Goal: Task Accomplishment & Management: Complete application form

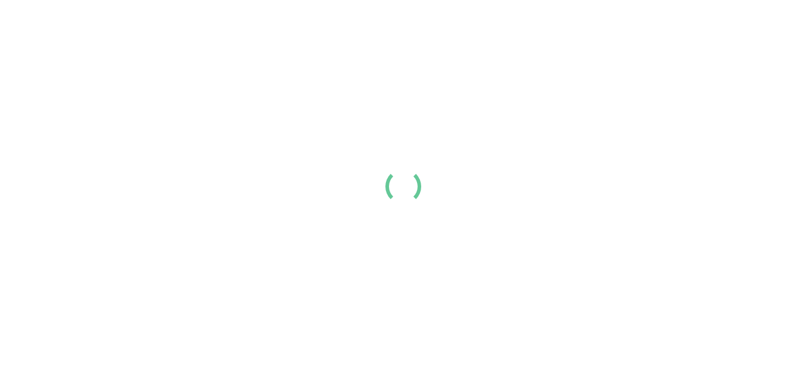
click at [660, 27] on link "Login" at bounding box center [648, 20] width 24 height 14
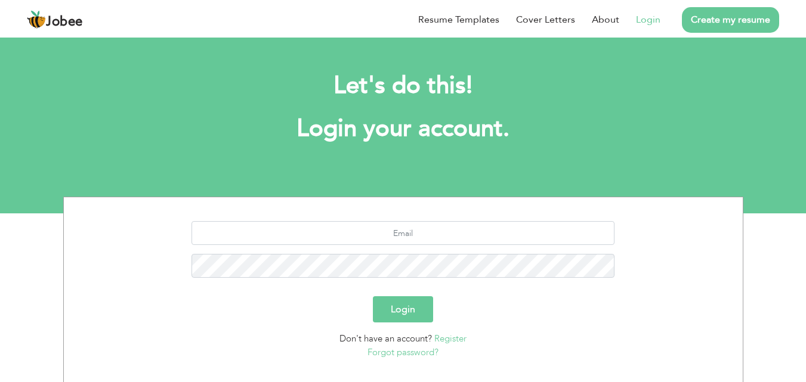
click at [447, 338] on link "Register" at bounding box center [450, 339] width 32 height 12
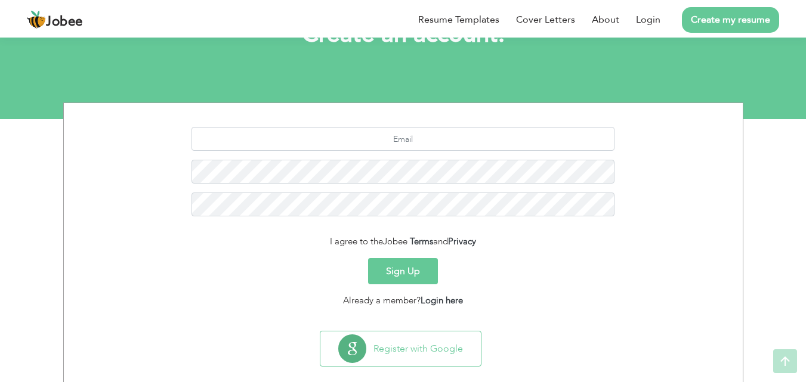
scroll to position [113, 0]
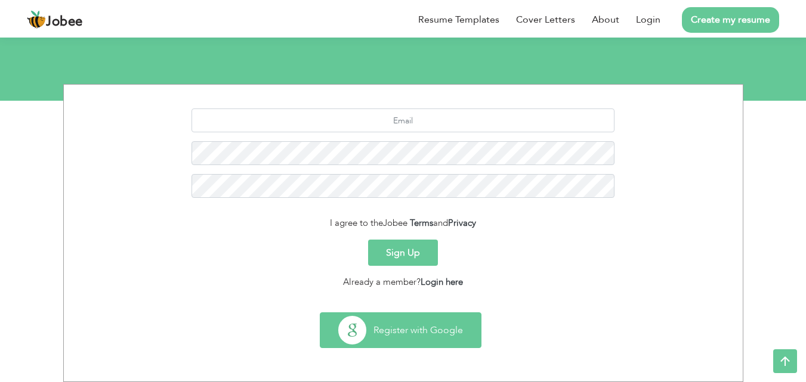
click at [452, 313] on button "Register with Google" at bounding box center [400, 330] width 160 height 35
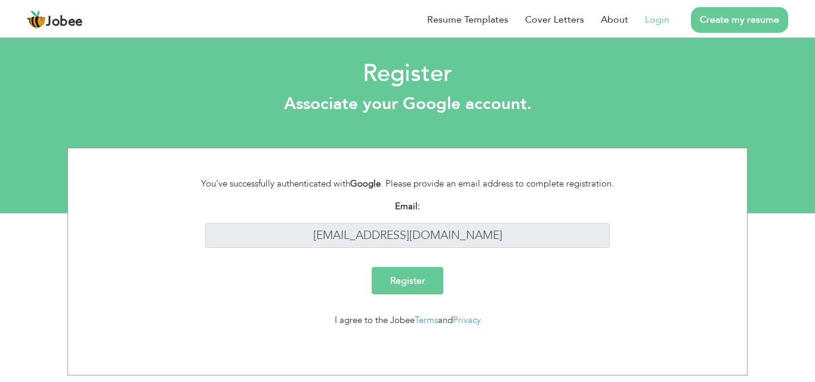
click at [422, 277] on input "Register" at bounding box center [408, 280] width 72 height 27
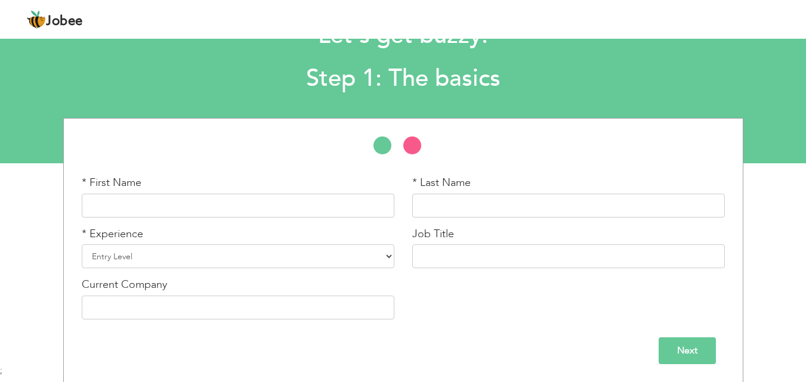
scroll to position [50, 0]
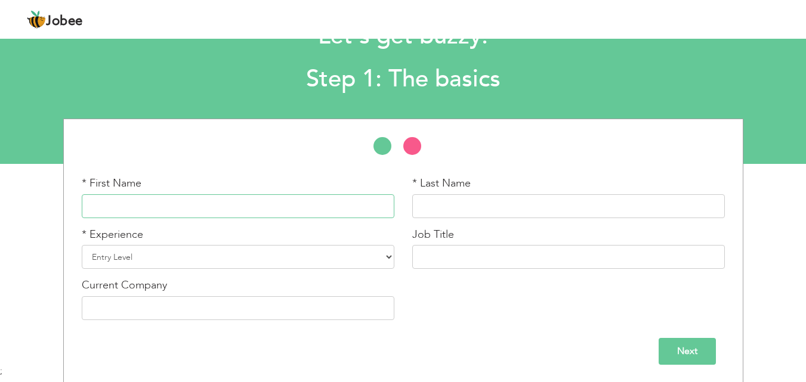
click at [255, 199] on input "text" at bounding box center [238, 206] width 313 height 24
type input "Mariyam"
type input "Nawaz"
click at [266, 248] on select "Entry Level Less than 1 Year 1 Year 2 Years 3 Years 4 Years 5 Years 6 Years 7 Y…" at bounding box center [238, 257] width 313 height 24
select select "12"
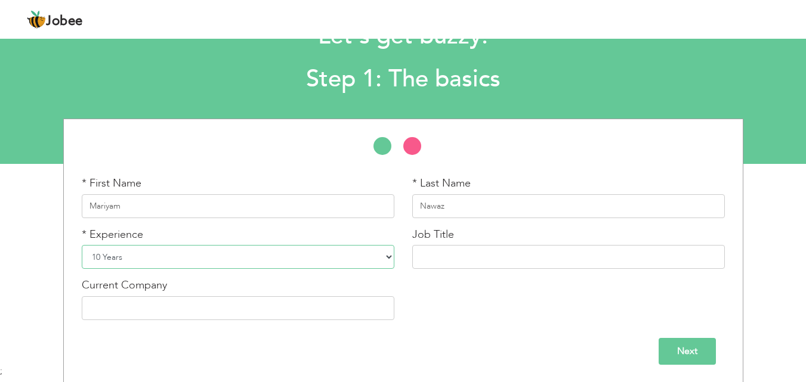
click at [82, 245] on select "Entry Level Less than 1 Year 1 Year 2 Years 3 Years 4 Years 5 Years 6 Years 7 Y…" at bounding box center [238, 257] width 313 height 24
click at [487, 256] on input "text" at bounding box center [568, 257] width 313 height 24
type input "Preschool Teacher"
click at [320, 314] on input "text" at bounding box center [238, 308] width 313 height 24
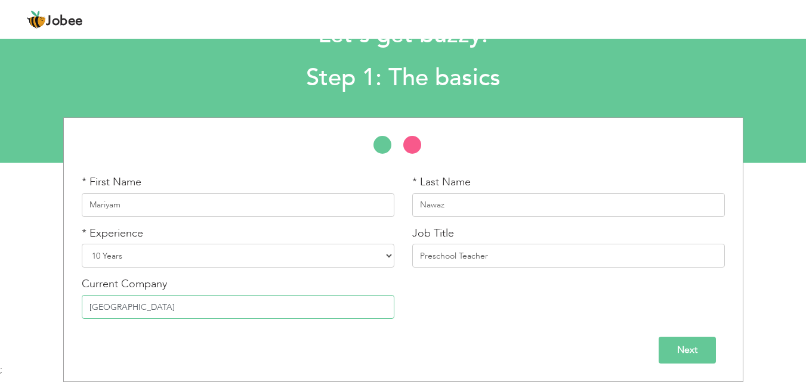
type input "KIPS School"
click at [676, 350] on input "Next" at bounding box center [687, 350] width 57 height 27
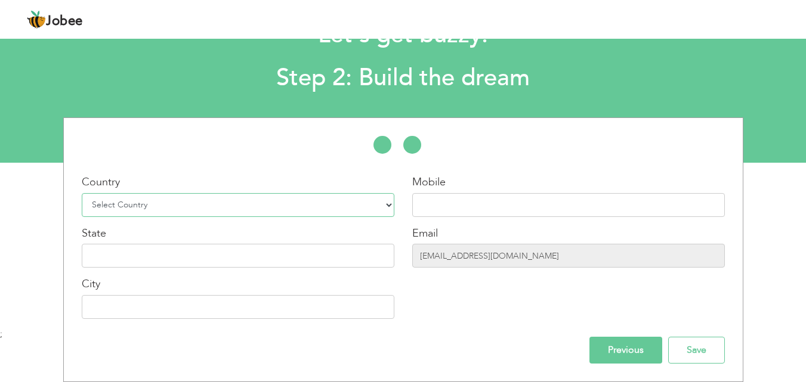
click at [265, 202] on select "Select Country Afghanistan Albania Algeria American Samoa Andorra Angola Anguil…" at bounding box center [238, 205] width 313 height 24
select select "166"
click at [82, 193] on select "Select Country Afghanistan Albania Algeria American Samoa Andorra Angola Anguil…" at bounding box center [238, 205] width 313 height 24
click at [459, 206] on input "text" at bounding box center [568, 205] width 313 height 24
type input "+923324465685"
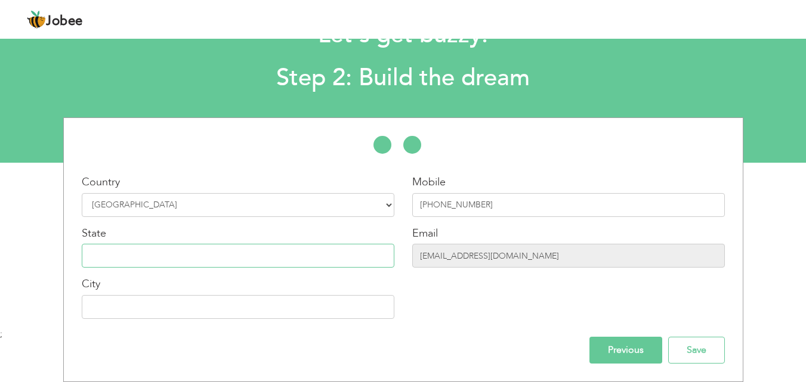
click at [334, 255] on input "text" at bounding box center [238, 256] width 313 height 24
type input "Punjab"
click at [259, 312] on input "text" at bounding box center [238, 307] width 313 height 24
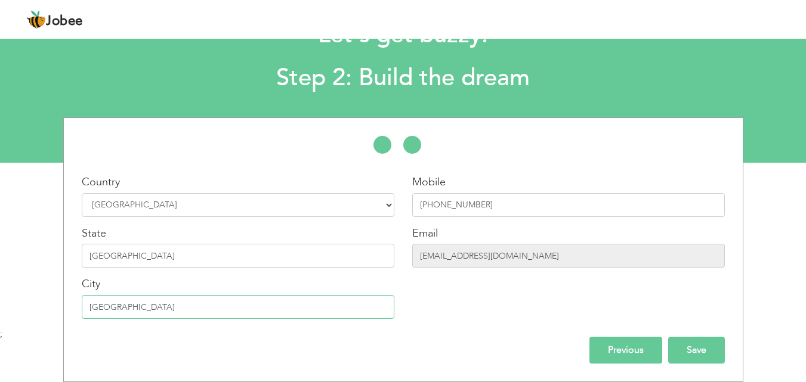
type input "Lahore"
click at [692, 346] on input "Save" at bounding box center [696, 350] width 57 height 27
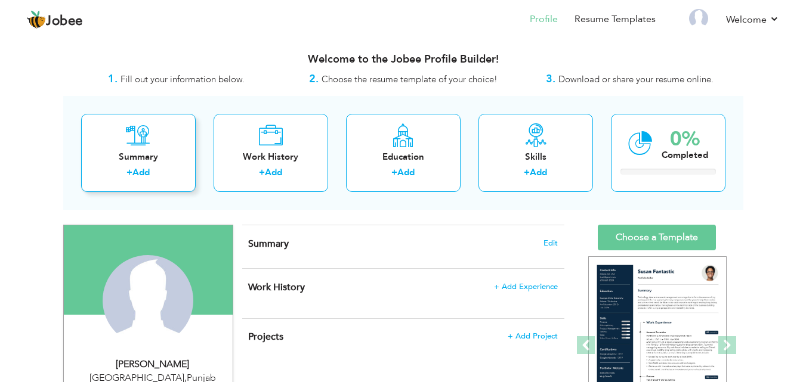
click at [141, 167] on link "Add" at bounding box center [140, 172] width 17 height 12
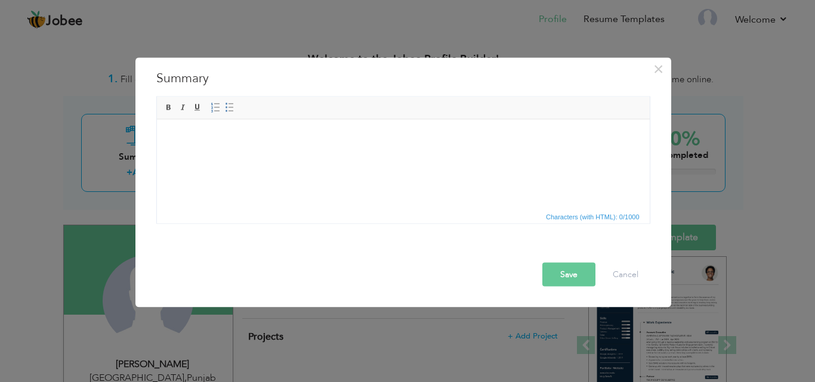
click at [293, 156] on html at bounding box center [402, 137] width 493 height 36
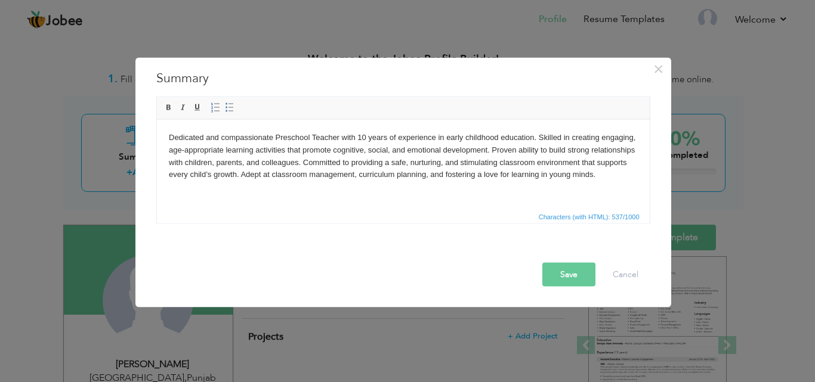
click at [559, 268] on button "Save" at bounding box center [568, 274] width 53 height 24
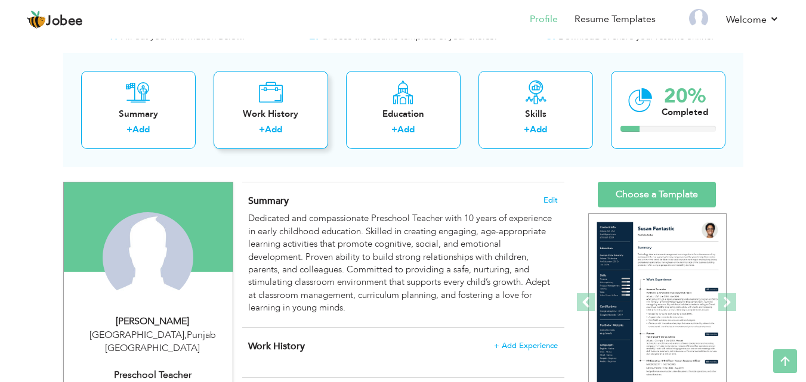
scroll to position [39, 0]
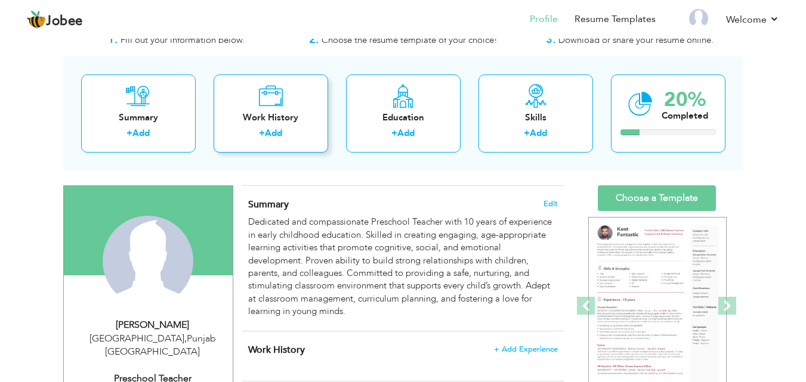
click at [279, 122] on div "Work History" at bounding box center [270, 118] width 95 height 13
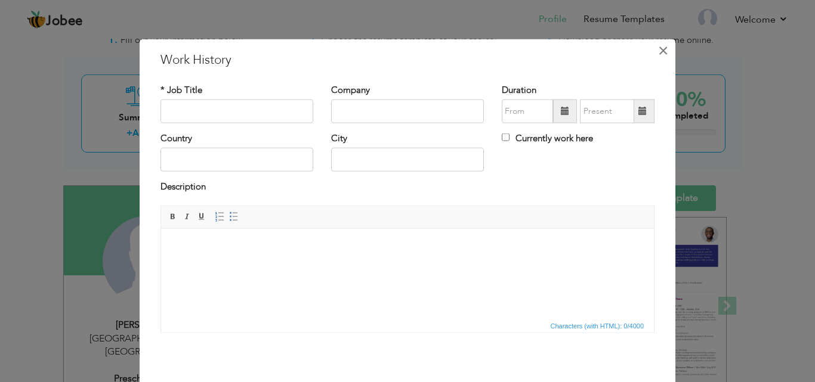
click at [658, 54] on span "×" at bounding box center [663, 49] width 10 height 21
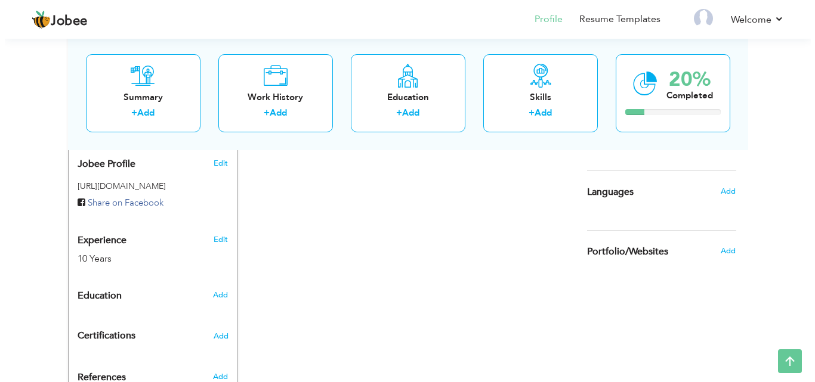
scroll to position [397, 0]
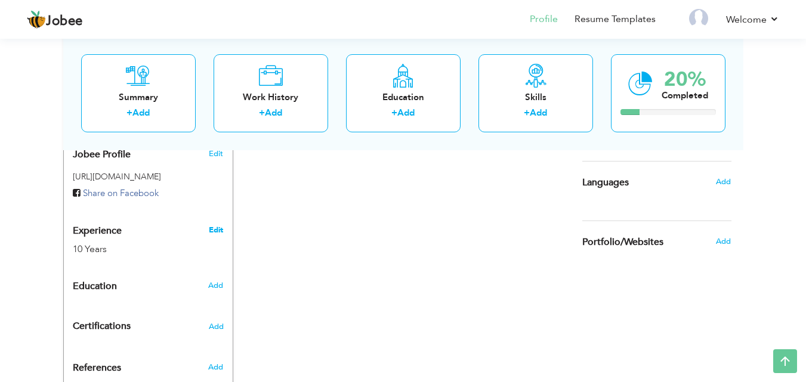
click at [217, 225] on link "Edit" at bounding box center [216, 230] width 14 height 11
type input "Mariyam"
type input "Nawaz"
type input "[PHONE_NUMBER]"
select select "number:166"
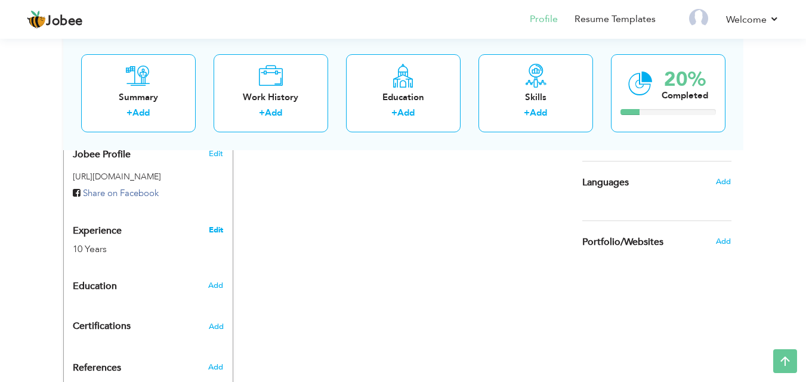
type input "[GEOGRAPHIC_DATA]"
select select "number:12"
type input "[GEOGRAPHIC_DATA]"
type input "Preschool Teacher"
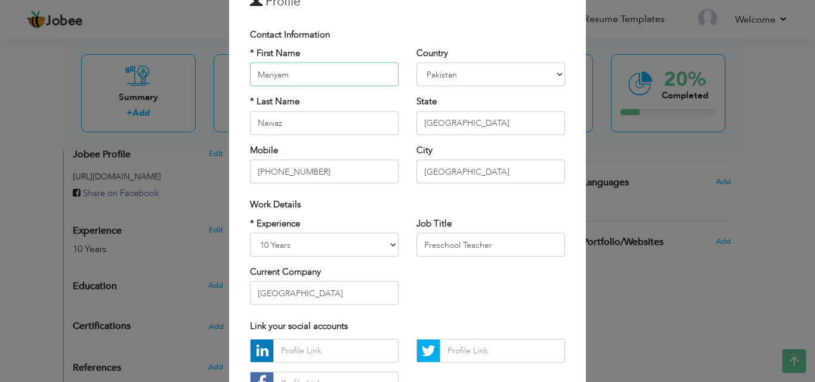
scroll to position [79, 0]
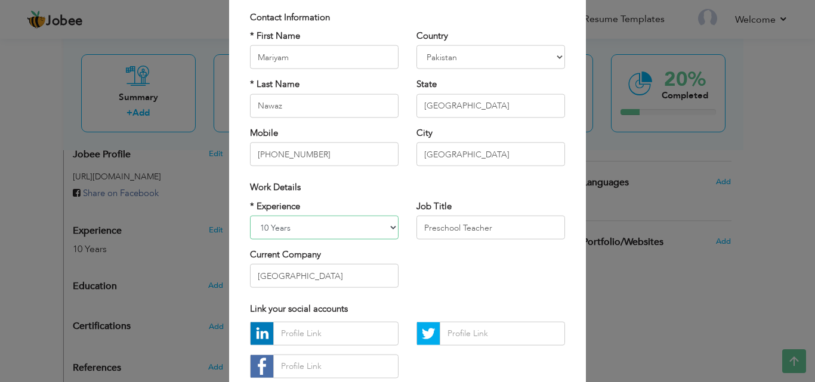
click at [351, 227] on select "Entry Level Less than 1 Year 1 Year 2 Years 3 Years 4 Years 5 Years 6 Years 7 Y…" at bounding box center [324, 228] width 149 height 24
click at [388, 228] on select "Entry Level Less than 1 Year 1 Year 2 Years 3 Years 4 Years 5 Years 6 Years 7 Y…" at bounding box center [324, 228] width 149 height 24
select select "number:10"
click at [250, 216] on select "Entry Level Less than 1 Year 1 Year 2 Years 3 Years 4 Years 5 Years 6 Years 7 Y…" at bounding box center [324, 228] width 149 height 24
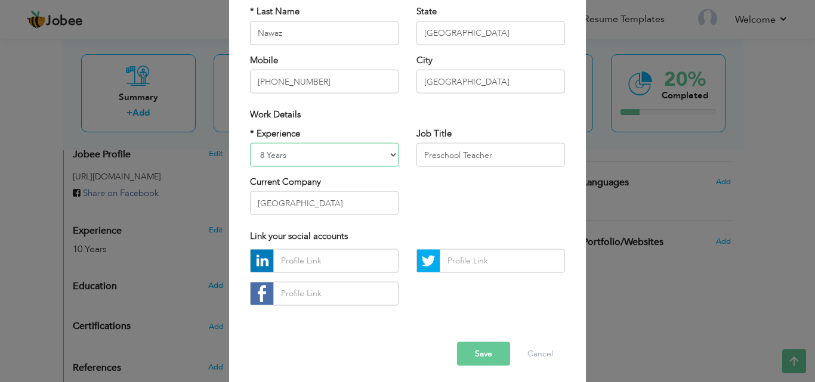
scroll to position [156, 0]
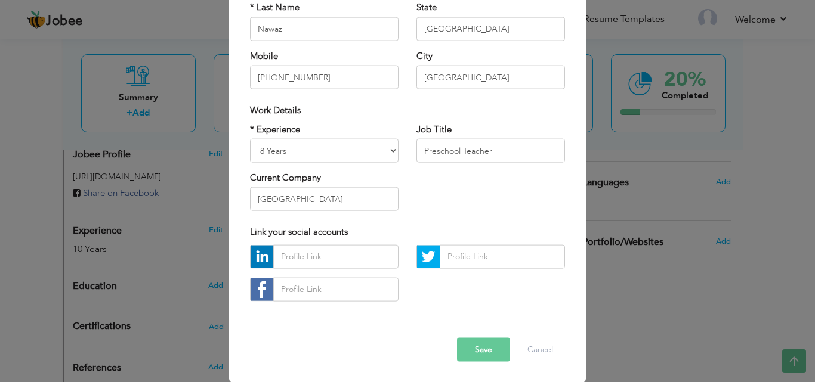
click at [471, 351] on button "Save" at bounding box center [483, 350] width 53 height 24
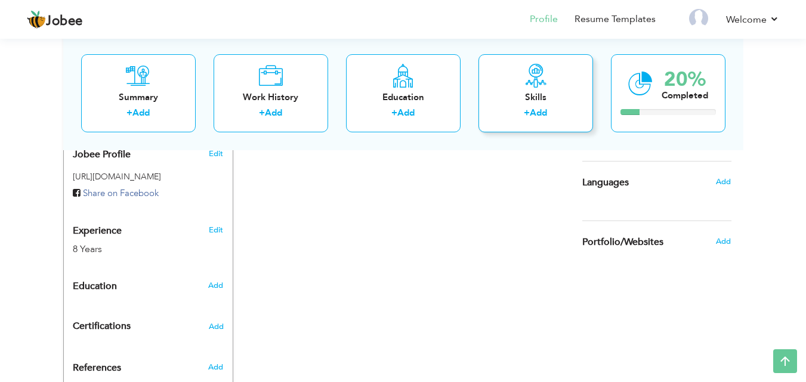
click at [536, 85] on icon at bounding box center [536, 75] width 24 height 24
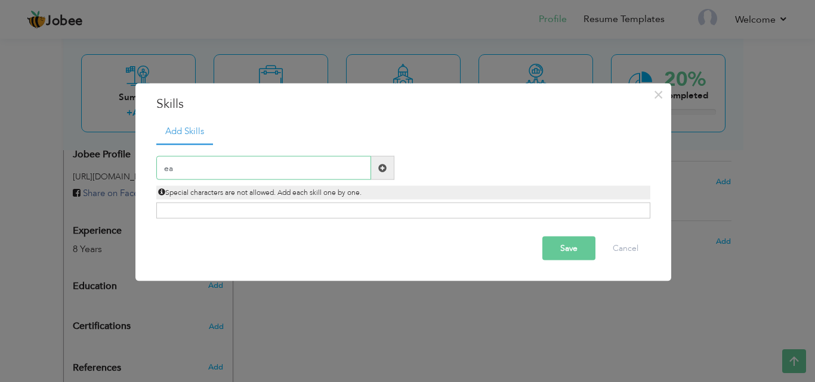
type input "e"
type input "Activity Based Learning"
click at [376, 160] on span at bounding box center [382, 168] width 23 height 24
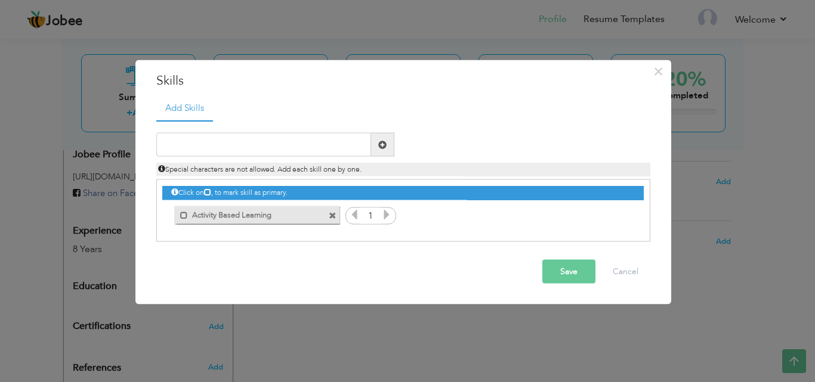
click at [384, 214] on icon at bounding box center [386, 214] width 11 height 11
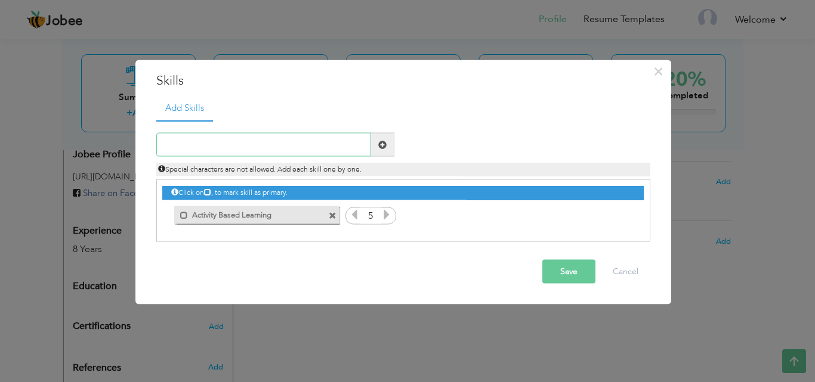
click at [267, 137] on input "text" at bounding box center [263, 145] width 215 height 24
paste input "Creative Arts and Crafts Instruction"
type input "Creative Arts and Crafts Instruction"
click at [382, 149] on span at bounding box center [382, 144] width 8 height 8
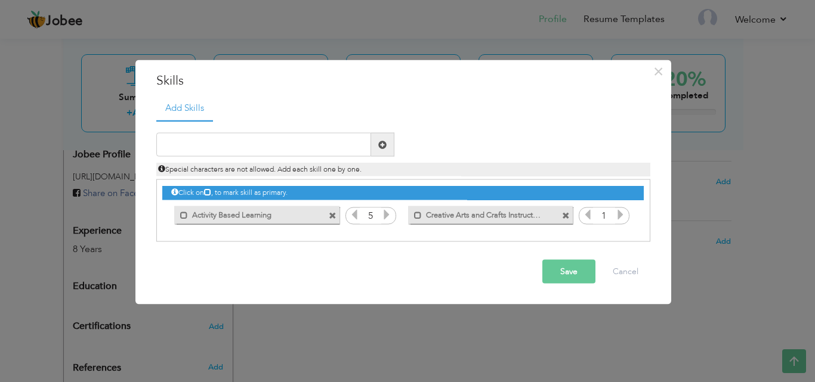
click at [621, 218] on icon at bounding box center [620, 214] width 11 height 11
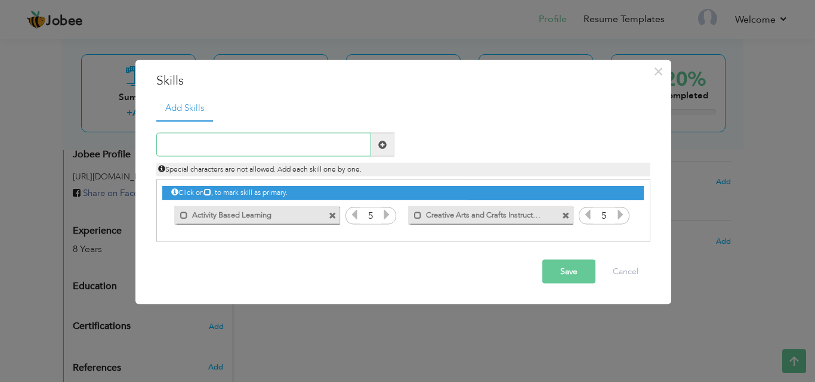
click at [296, 143] on input "text" at bounding box center [263, 145] width 215 height 24
paste input "Storytelling and Rhymes"
type input "Storytelling and Rhymes"
click at [385, 148] on span at bounding box center [382, 144] width 8 height 8
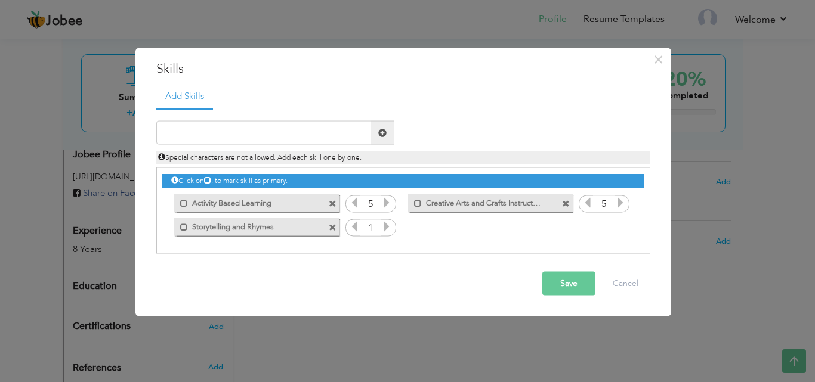
click at [385, 225] on icon at bounding box center [386, 226] width 11 height 11
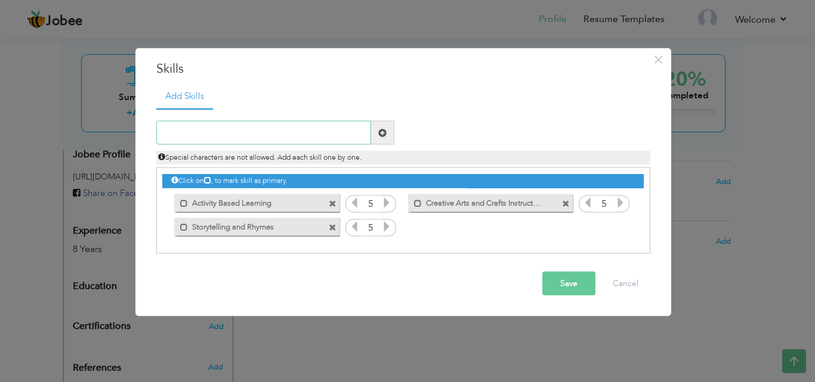
click at [281, 131] on input "text" at bounding box center [263, 133] width 215 height 24
paste input "Child-Centered Teaching"
type input "Child-Centered Teaching"
click at [376, 138] on span at bounding box center [382, 133] width 23 height 24
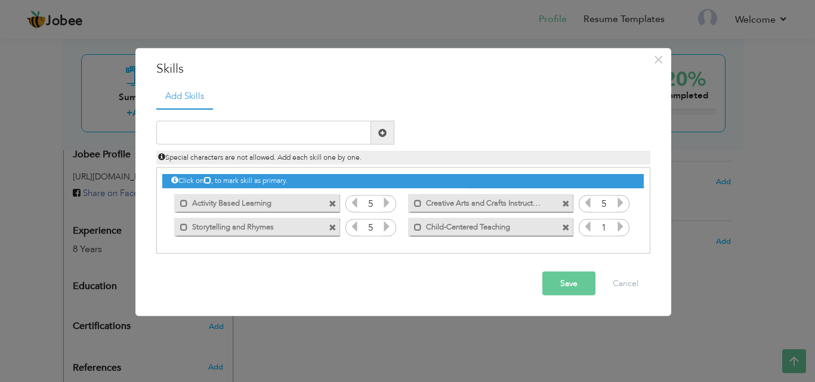
click at [619, 230] on icon at bounding box center [620, 226] width 11 height 11
click at [351, 131] on input "text" at bounding box center [263, 133] width 215 height 24
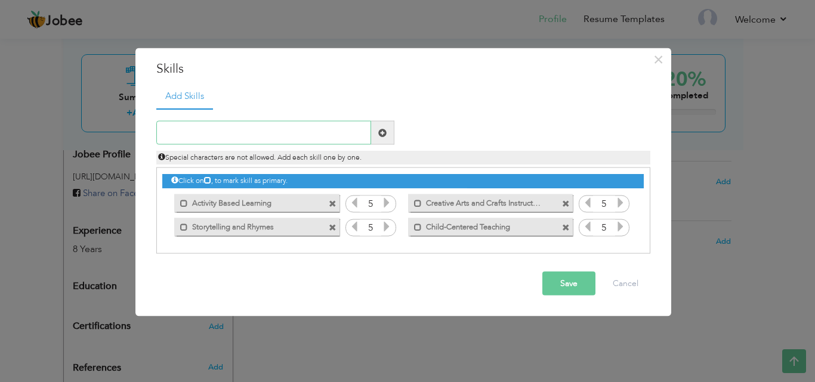
paste input "Curriculum Planning & Implementation"
type input "Curriculum Planning & Implementation"
click at [380, 134] on span at bounding box center [382, 132] width 8 height 8
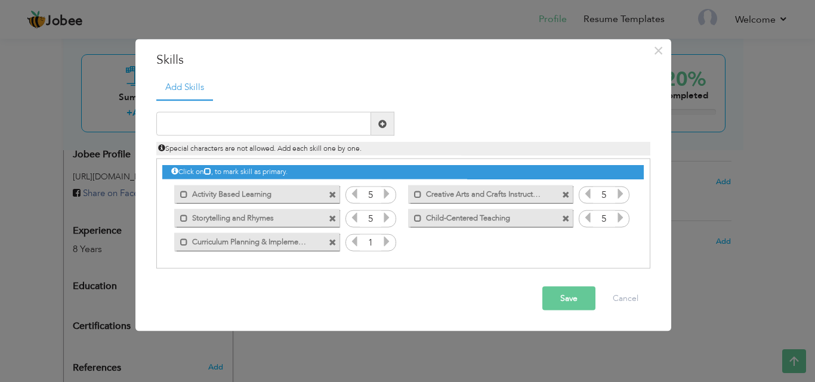
click at [387, 241] on icon at bounding box center [386, 241] width 11 height 11
click at [263, 122] on input "text" at bounding box center [263, 124] width 215 height 24
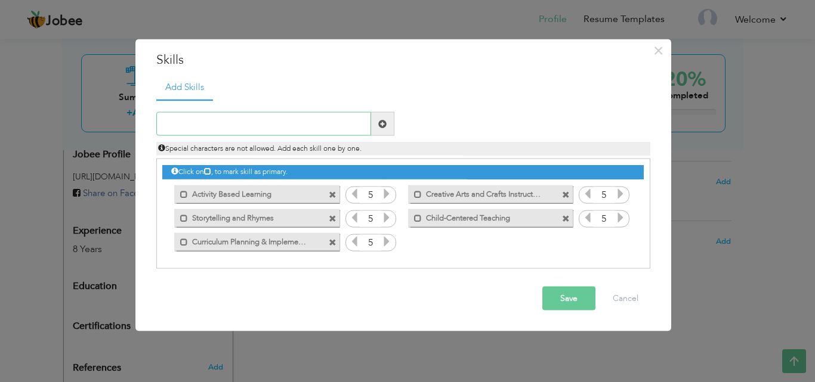
paste input "Inclusive & Multicultural Teaching"
type input "Inclusive & Multicultural Teaching"
click at [385, 128] on span at bounding box center [382, 123] width 8 height 8
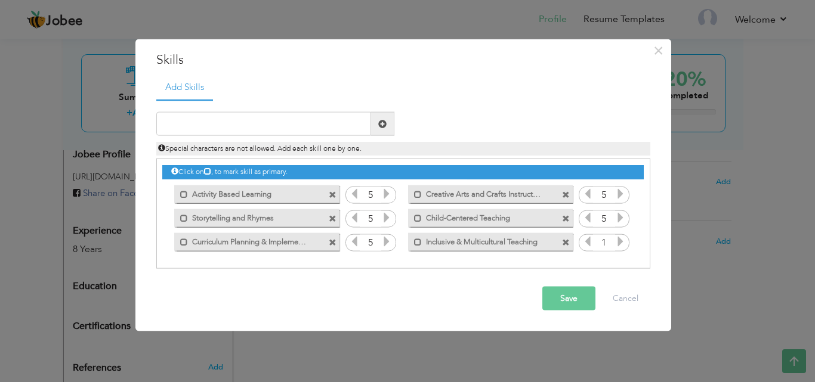
click at [618, 242] on icon at bounding box center [620, 241] width 11 height 11
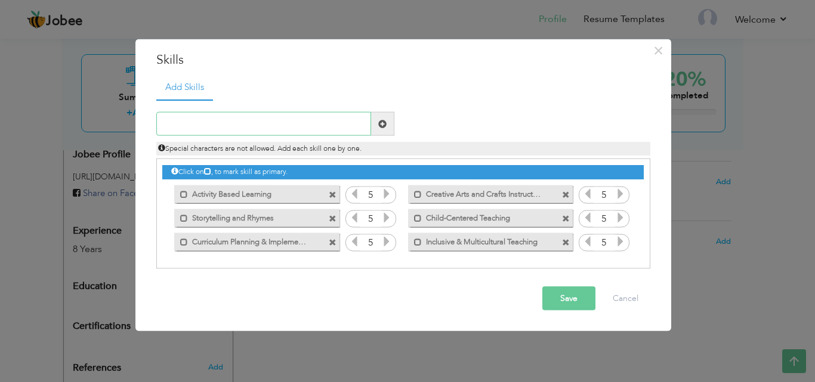
click at [282, 128] on input "text" at bounding box center [263, 124] width 215 height 24
paste input "Classroom Management"
type input "Classroom Management"
click at [384, 127] on span at bounding box center [382, 123] width 8 height 8
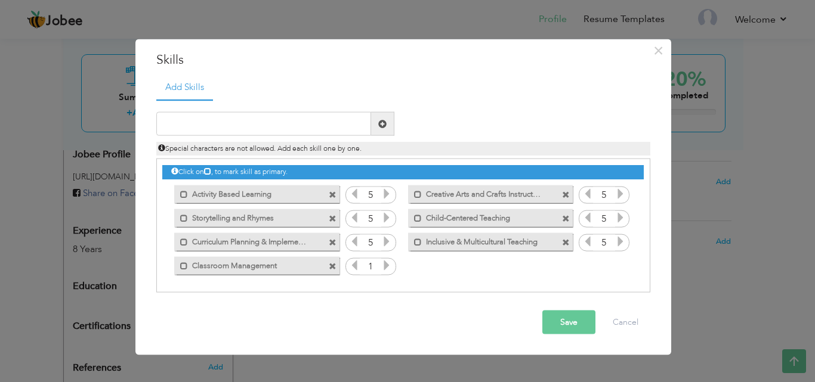
click at [388, 267] on icon at bounding box center [386, 265] width 11 height 11
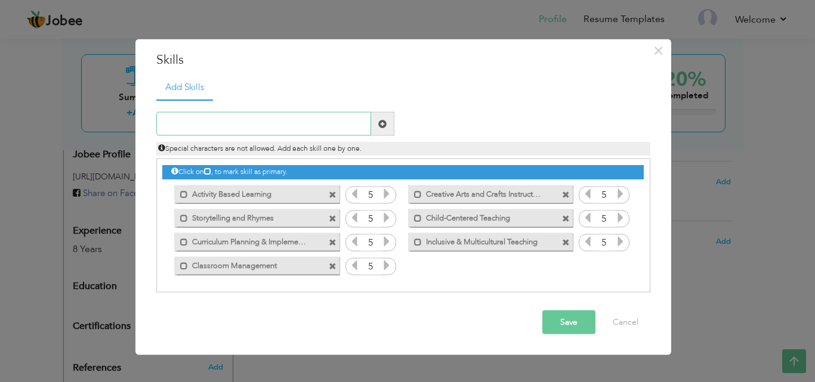
click at [287, 121] on input "text" at bounding box center [263, 124] width 215 height 24
paste input "Emotional & Social Development Support"
type input "Emotional & Social Development Support"
click at [373, 128] on span at bounding box center [382, 124] width 23 height 24
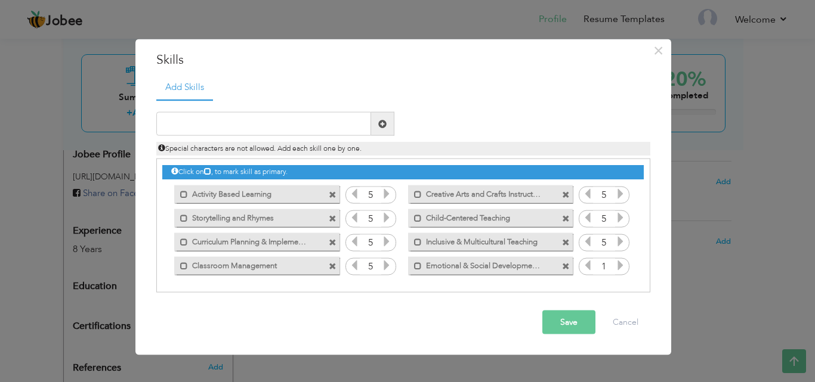
click at [620, 265] on icon at bounding box center [620, 265] width 11 height 11
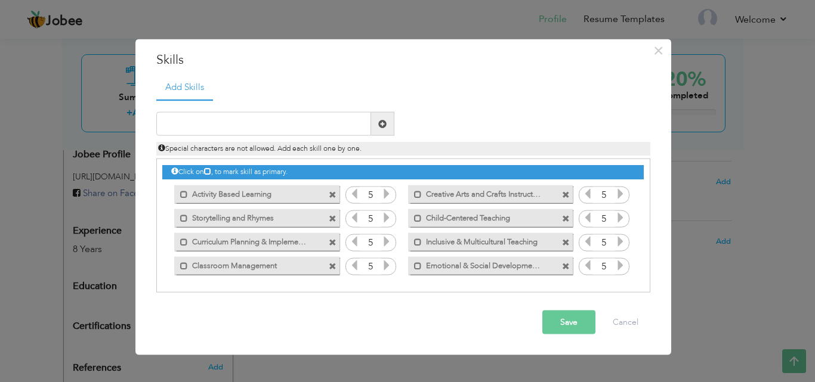
click at [620, 265] on icon at bounding box center [620, 265] width 11 height 11
click at [575, 321] on button "Save" at bounding box center [568, 323] width 53 height 24
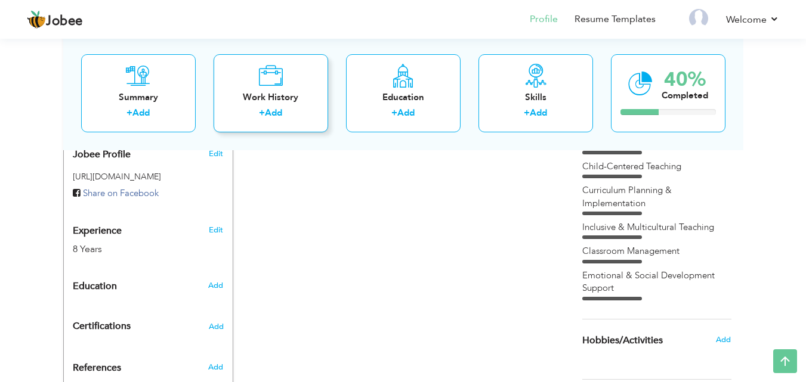
click at [283, 104] on div "Work History + Add" at bounding box center [271, 93] width 115 height 78
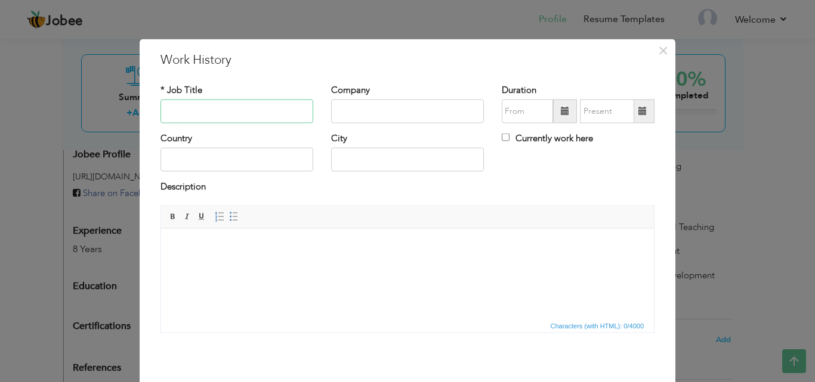
click at [268, 109] on input "text" at bounding box center [236, 112] width 153 height 24
type input "Preschool Teacher"
click at [352, 114] on input "text" at bounding box center [407, 112] width 153 height 24
type input "[GEOGRAPHIC_DATA]"
click at [279, 163] on input "text" at bounding box center [236, 160] width 153 height 24
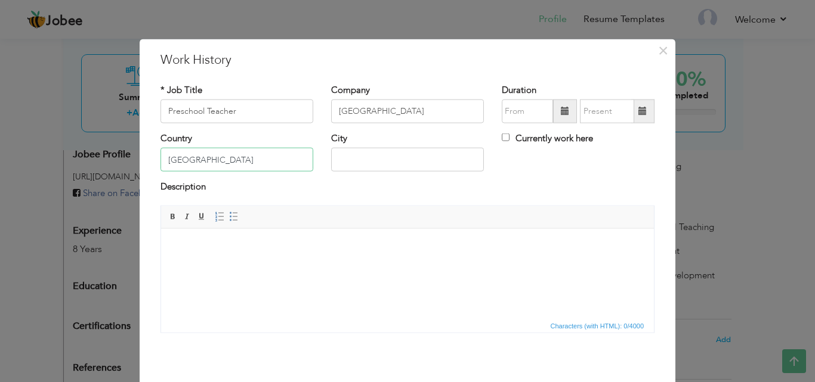
type input "[GEOGRAPHIC_DATA]"
click at [530, 112] on input "09/2025" at bounding box center [527, 112] width 51 height 24
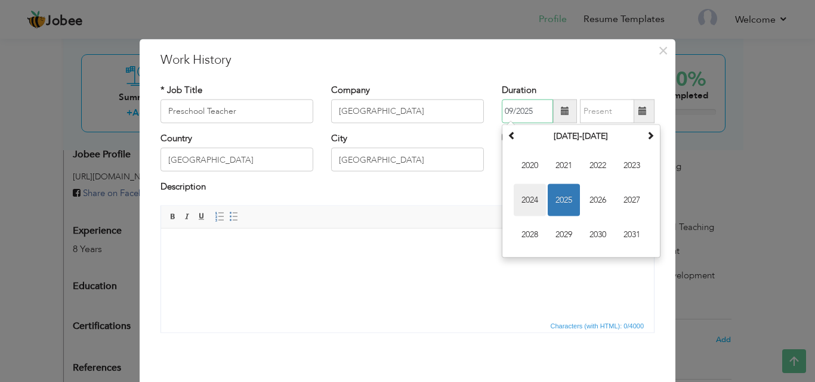
click at [526, 187] on span "2024" at bounding box center [530, 200] width 32 height 32
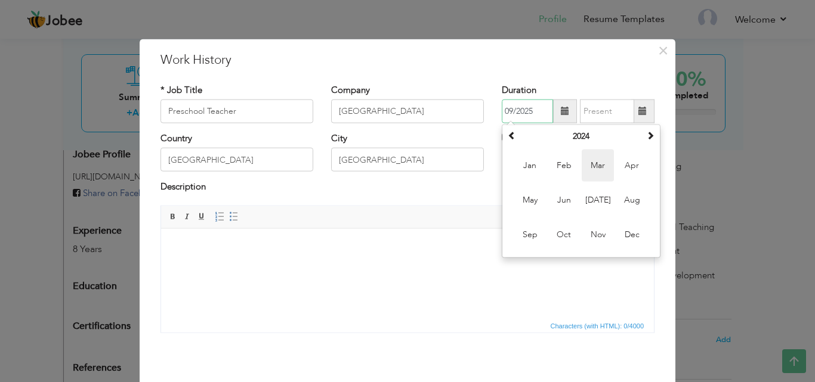
click at [601, 168] on span "Mar" at bounding box center [598, 166] width 32 height 32
type input "03/2024"
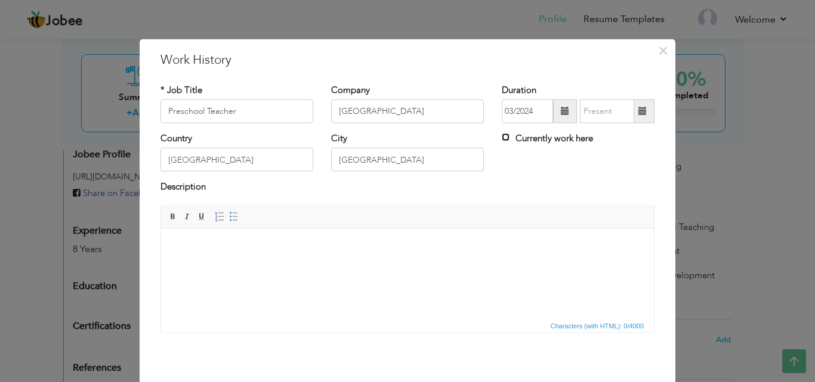
click at [502, 137] on input "Currently work here" at bounding box center [506, 138] width 8 height 8
checkbox input "true"
click at [309, 265] on html at bounding box center [407, 246] width 493 height 36
click at [277, 265] on html at bounding box center [407, 246] width 493 height 36
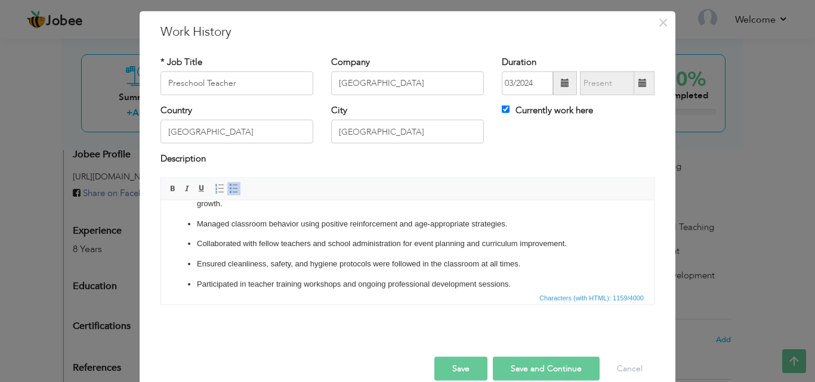
scroll to position [47, 0]
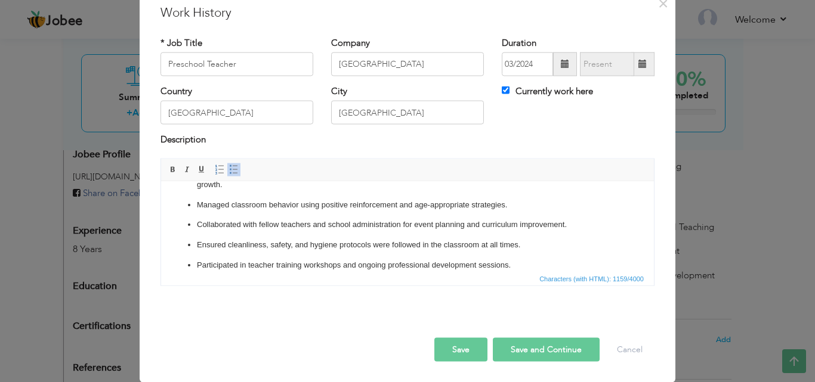
click at [522, 348] on button "Save and Continue" at bounding box center [546, 350] width 107 height 24
checkbox input "false"
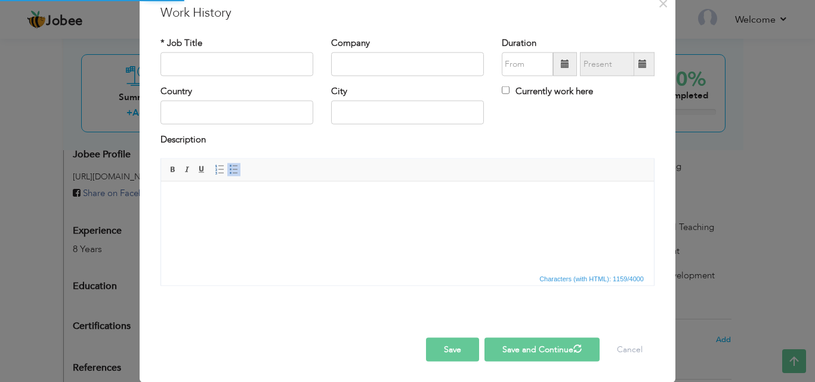
scroll to position [0, 0]
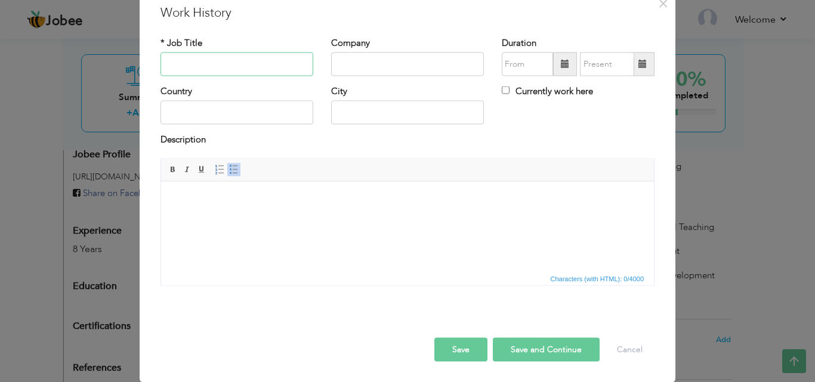
click at [237, 63] on input "text" at bounding box center [236, 64] width 153 height 24
type input "Preschool Teacher"
click at [363, 58] on input "text" at bounding box center [407, 64] width 153 height 24
type input "The Reading School"
click at [278, 114] on input "text" at bounding box center [236, 113] width 153 height 24
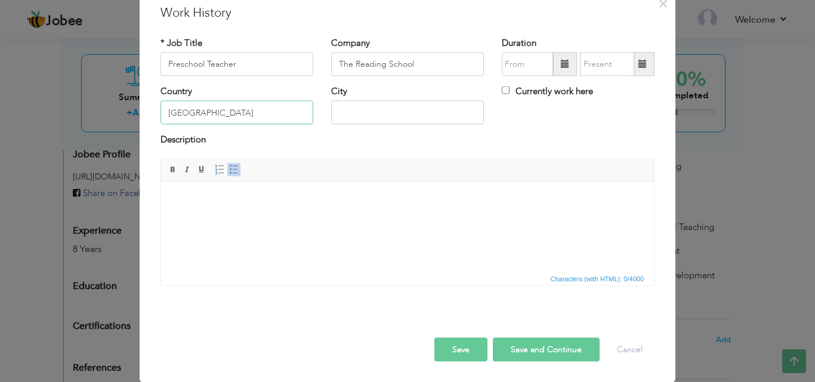
type input "[GEOGRAPHIC_DATA]"
click at [527, 141] on div "Description" at bounding box center [407, 142] width 494 height 16
click at [512, 64] on input "text" at bounding box center [527, 64] width 51 height 24
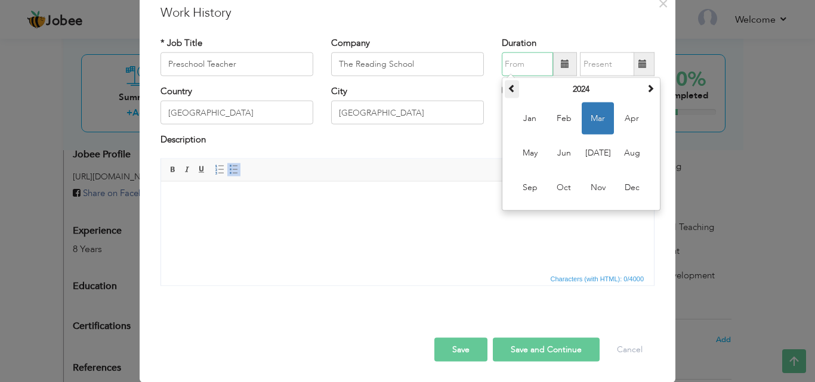
click at [508, 85] on span at bounding box center [512, 88] width 8 height 8
click at [508, 89] on span at bounding box center [512, 88] width 8 height 8
click at [513, 88] on th at bounding box center [512, 90] width 14 height 18
click at [526, 184] on span "Sep" at bounding box center [530, 188] width 32 height 32
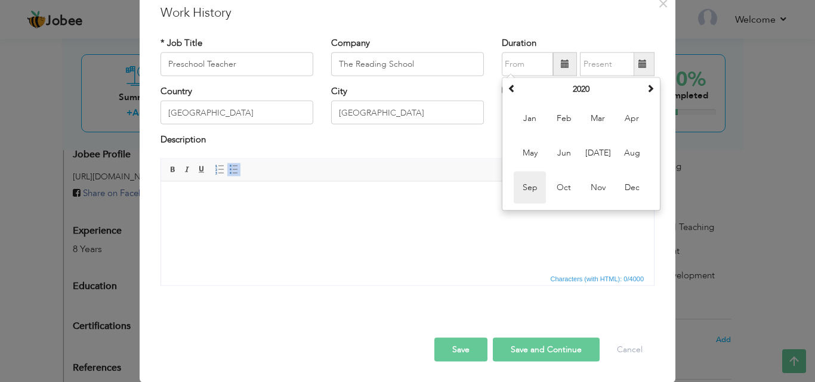
type input "09/2020"
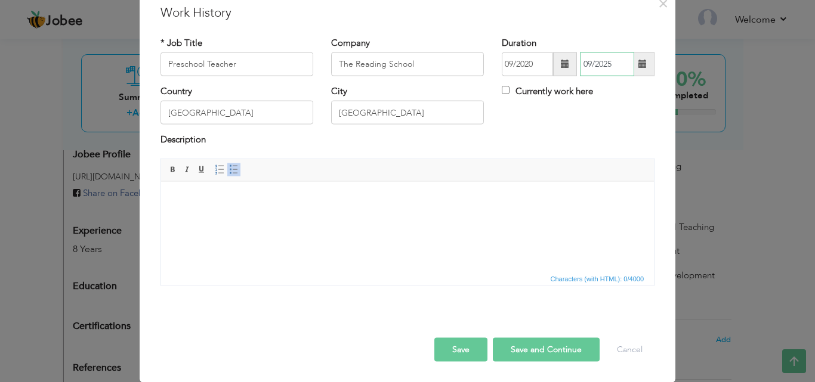
click at [596, 64] on input "09/2025" at bounding box center [607, 64] width 54 height 24
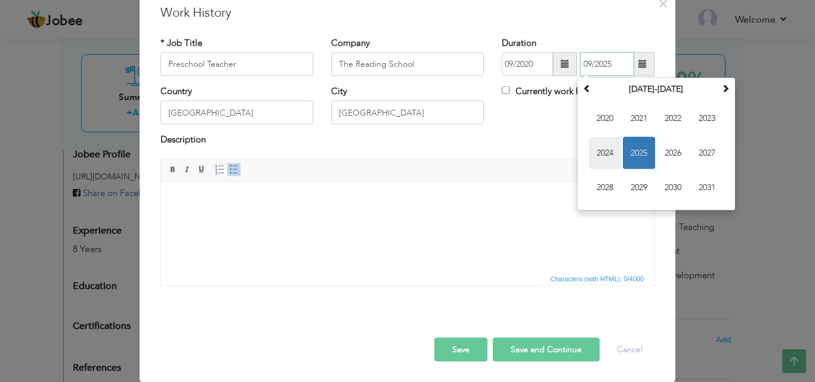
click at [605, 152] on span "2024" at bounding box center [605, 153] width 32 height 32
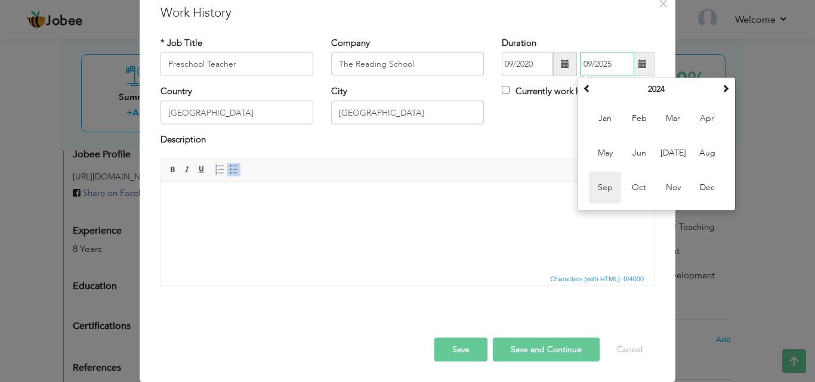
click at [607, 188] on span "Sep" at bounding box center [605, 188] width 32 height 32
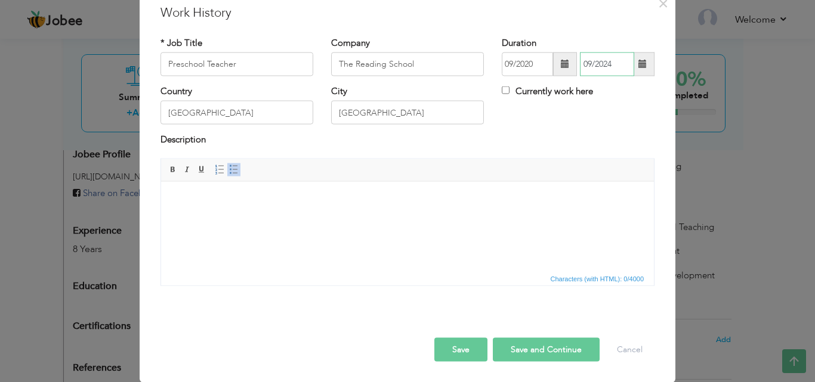
click at [601, 63] on input "09/2024" at bounding box center [607, 64] width 54 height 24
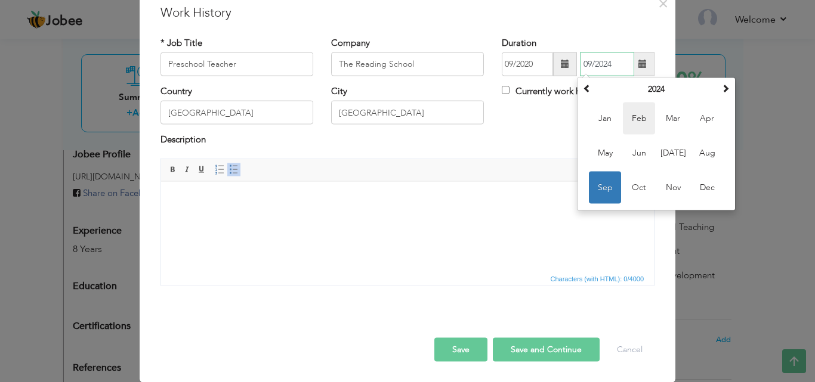
click at [630, 122] on span "Feb" at bounding box center [639, 119] width 32 height 32
type input "02/2024"
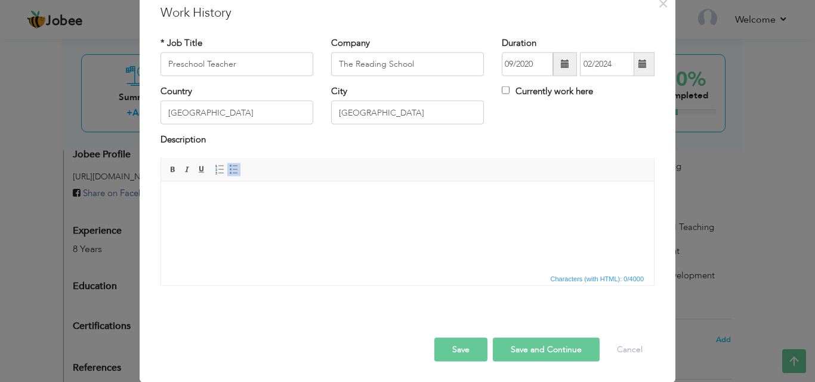
click at [567, 120] on div "Country Pakistan City Lahore Currently work here" at bounding box center [408, 109] width 512 height 48
click at [322, 218] on html at bounding box center [407, 199] width 493 height 36
click at [298, 218] on html at bounding box center [407, 199] width 493 height 36
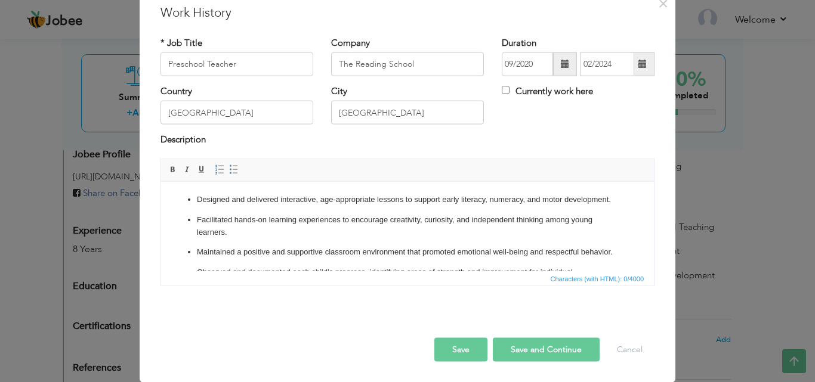
scroll to position [75, 0]
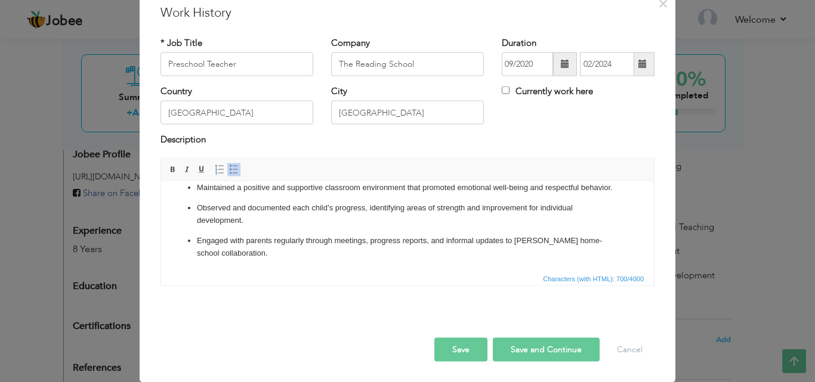
click at [535, 360] on button "Save and Continue" at bounding box center [546, 350] width 107 height 24
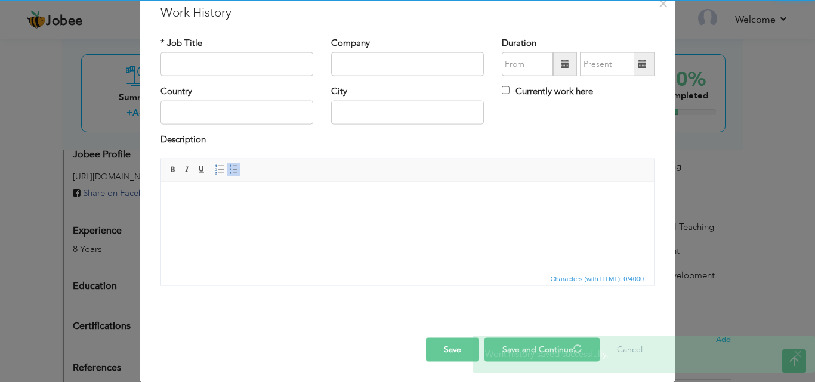
scroll to position [0, 0]
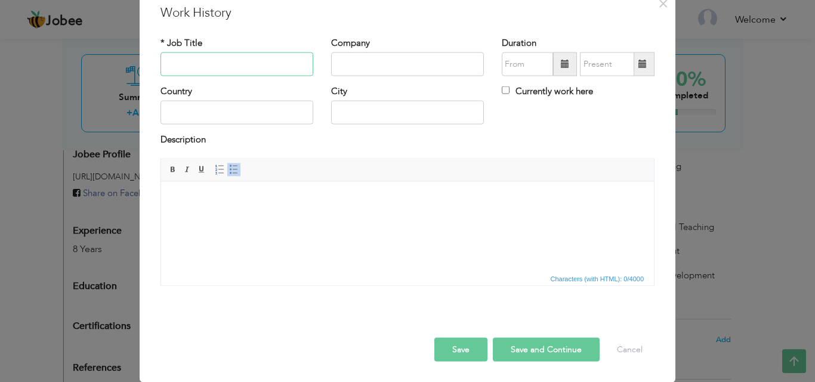
click at [261, 67] on input "text" at bounding box center [236, 64] width 153 height 24
type input "Facilitation Officer"
type input "P"
type input "Specialized Healthcare and Medical Education Department, Govt. of [GEOGRAPHIC_D…"
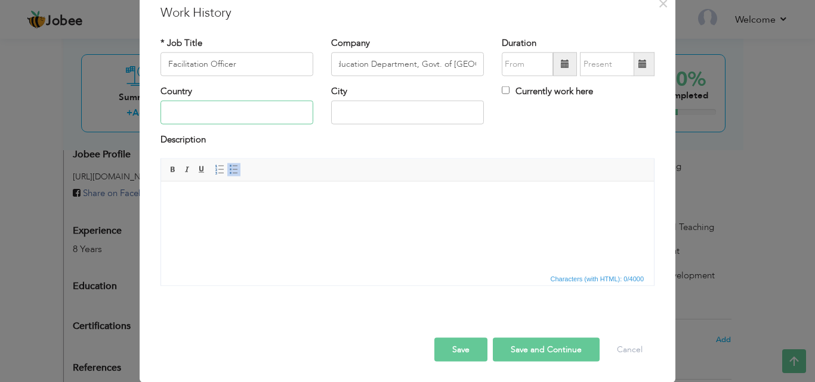
scroll to position [0, 0]
click at [248, 112] on input "text" at bounding box center [236, 113] width 153 height 24
type input "[GEOGRAPHIC_DATA]"
click at [517, 64] on input "text" at bounding box center [527, 64] width 51 height 24
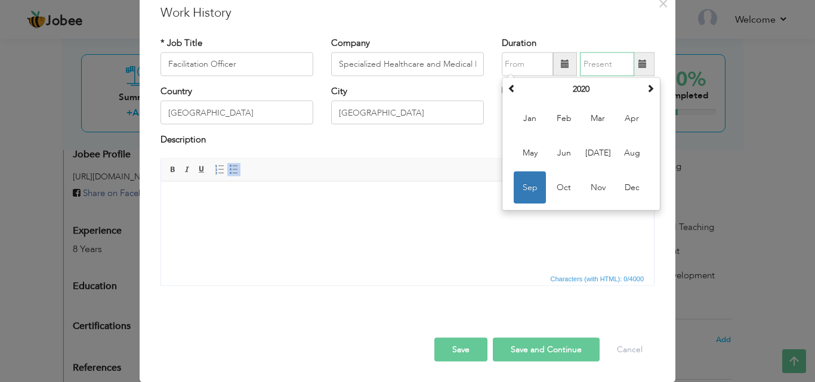
click at [598, 70] on input "text" at bounding box center [607, 64] width 54 height 24
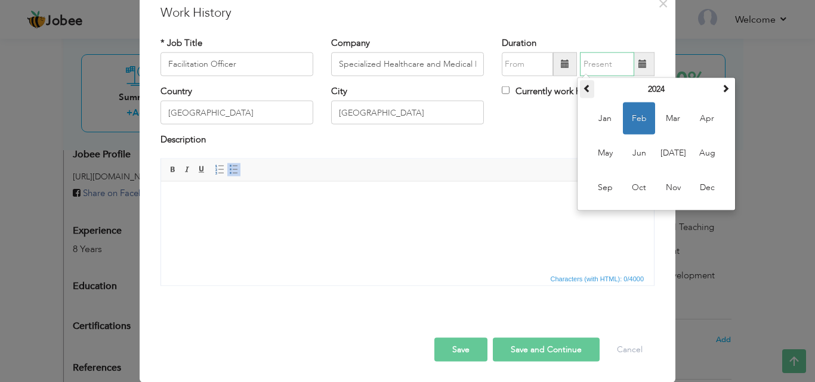
click at [581, 94] on th at bounding box center [587, 90] width 14 height 18
click at [694, 116] on span "Apr" at bounding box center [707, 119] width 32 height 32
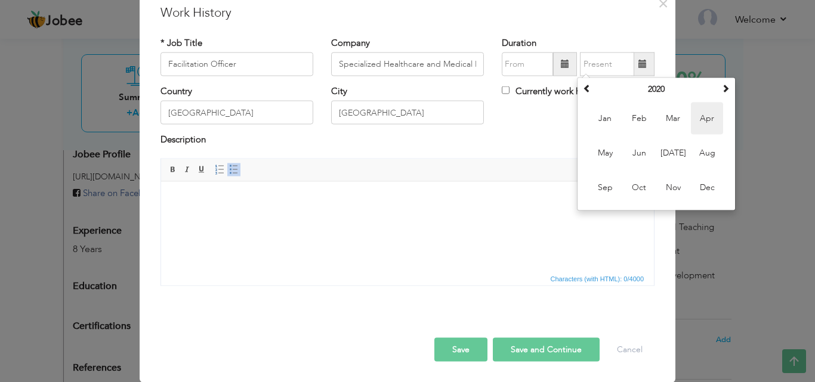
type input "04/2020"
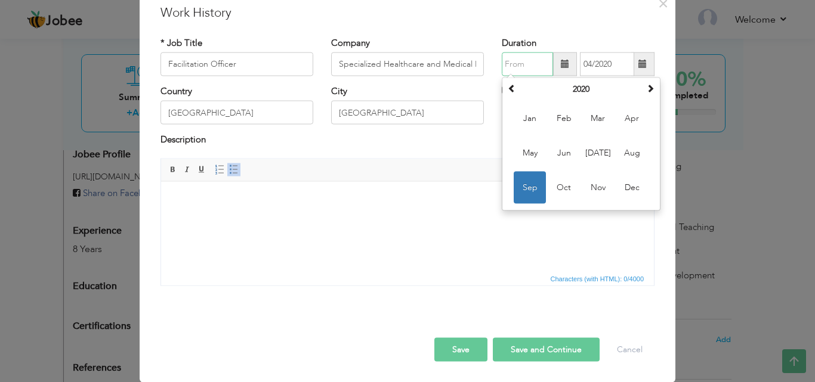
click at [514, 59] on input "text" at bounding box center [527, 64] width 51 height 24
click at [505, 81] on th at bounding box center [512, 90] width 14 height 18
click at [626, 194] on span "Dec" at bounding box center [632, 188] width 32 height 32
type input "12/2019"
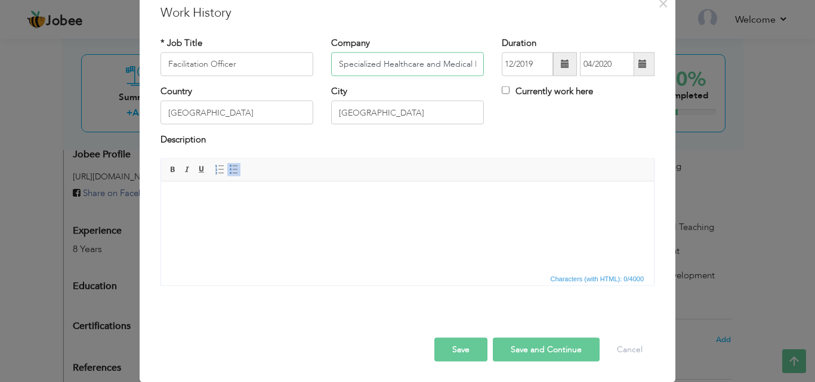
click at [425, 63] on input "Specialized Healthcare and Medical Education Department, Govt. of [GEOGRAPHIC_D…" at bounding box center [407, 64] width 153 height 24
click at [283, 218] on html at bounding box center [407, 199] width 493 height 36
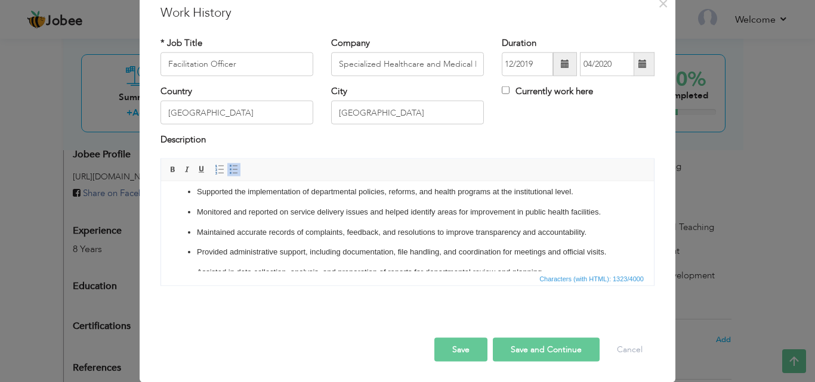
scroll to position [92, 0]
click at [183, 203] on ul "Acted as a liaison between the public, healthcare institutions, and department …" at bounding box center [407, 210] width 469 height 219
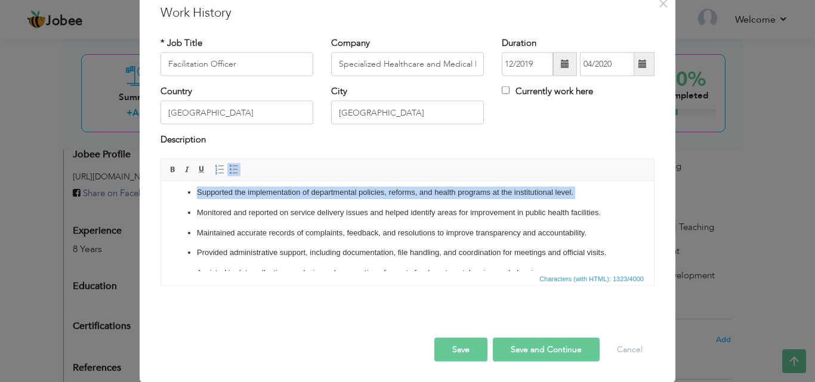
click at [183, 203] on ul "Acted as a liaison between the public, healthcare institutions, and department …" at bounding box center [407, 210] width 469 height 219
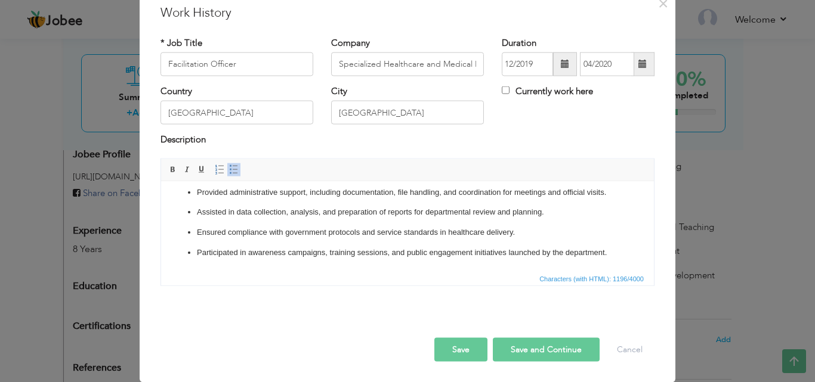
scroll to position [146, 0]
click at [222, 253] on p "Participated in awareness campaigns, training sessions, and public engagement i…" at bounding box center [407, 252] width 421 height 13
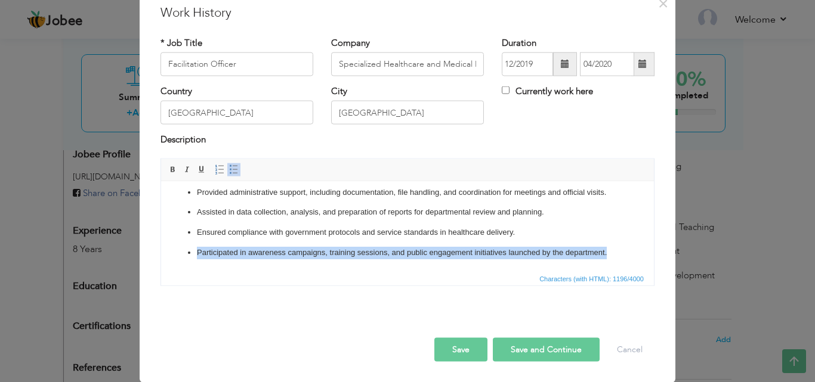
click at [222, 253] on p "Participated in awareness campaigns, training sessions, and public engagement i…" at bounding box center [407, 252] width 421 height 13
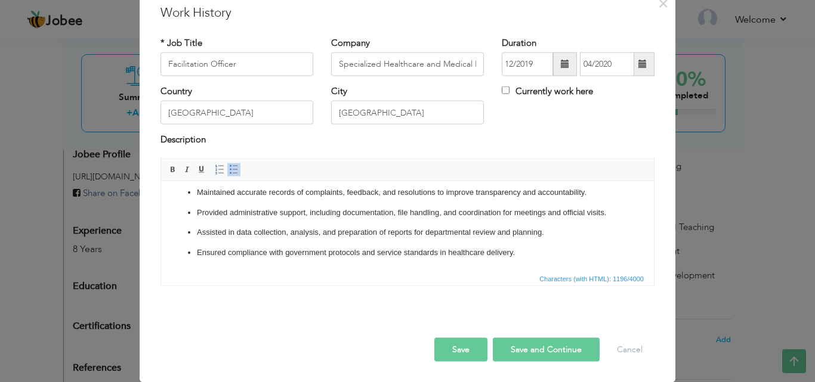
scroll to position [125, 0]
click at [520, 347] on button "Save and Continue" at bounding box center [546, 350] width 107 height 24
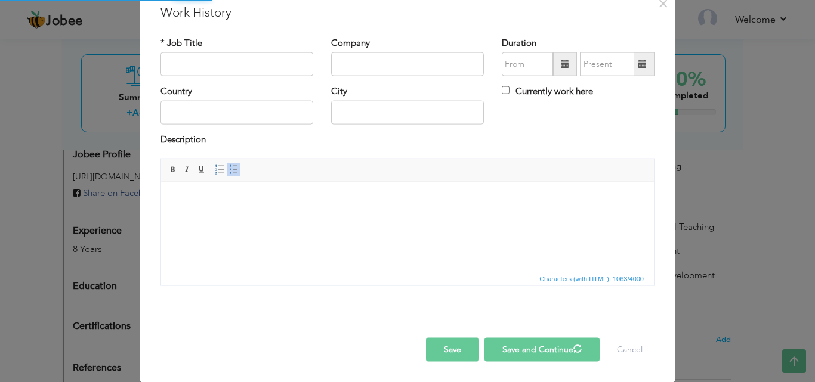
scroll to position [0, 0]
click at [263, 60] on input "text" at bounding box center [236, 64] width 153 height 24
type input "Preschool Teacher"
click at [368, 69] on input "text" at bounding box center [407, 64] width 153 height 24
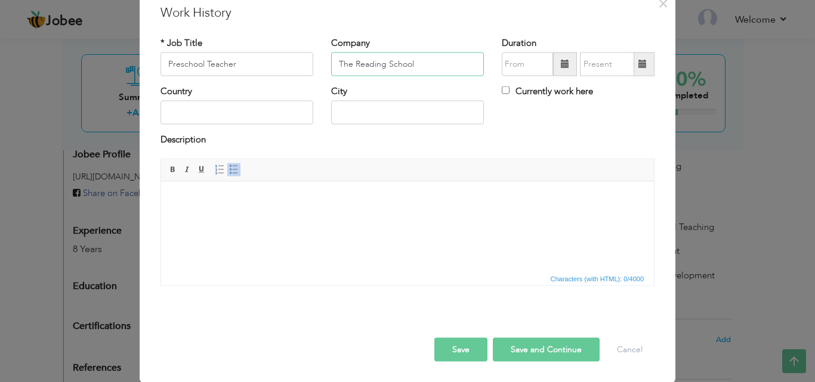
type input "The Reading School"
click at [276, 110] on input "text" at bounding box center [236, 113] width 153 height 24
type input "[GEOGRAPHIC_DATA]"
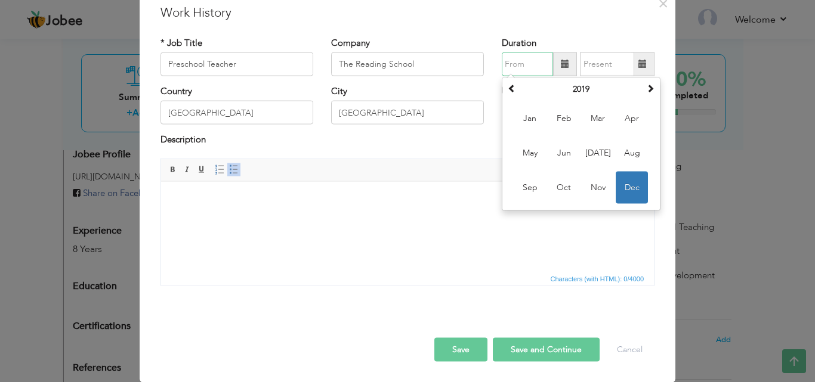
click at [512, 67] on input "text" at bounding box center [527, 64] width 51 height 24
click at [508, 86] on span at bounding box center [512, 88] width 8 height 8
click at [508, 88] on span at bounding box center [512, 88] width 8 height 8
click at [623, 158] on span "Aug" at bounding box center [632, 153] width 32 height 32
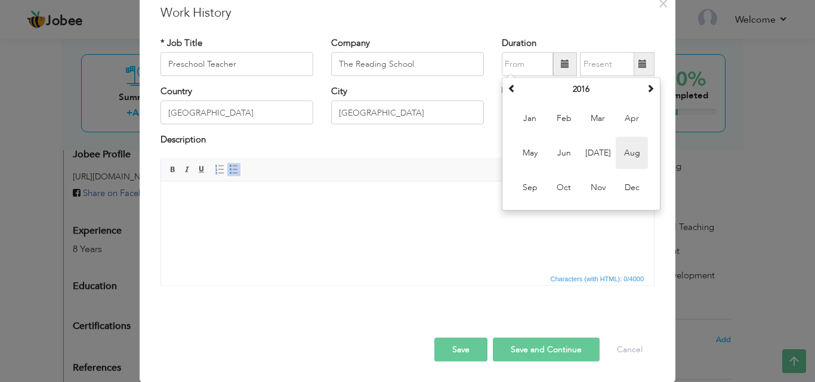
type input "08/2016"
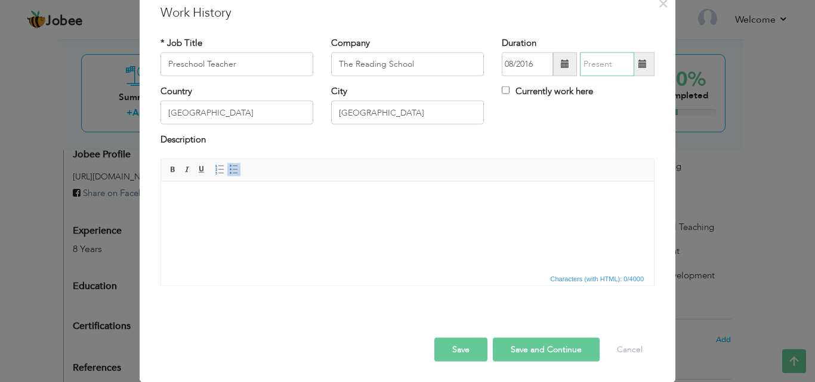
click at [597, 64] on input "text" at bounding box center [607, 64] width 54 height 24
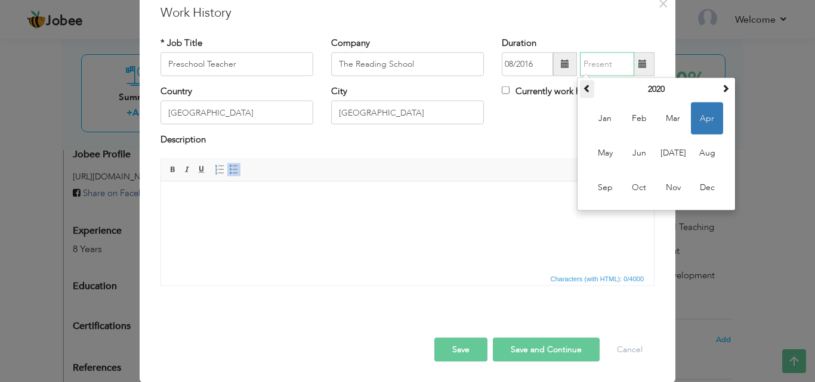
click at [585, 85] on span at bounding box center [587, 88] width 8 height 8
click at [696, 181] on span "Dec" at bounding box center [707, 188] width 32 height 32
type input "12/2017"
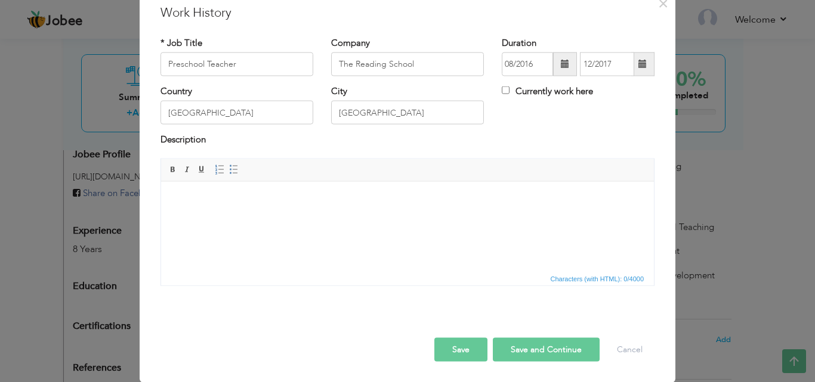
click at [323, 218] on html at bounding box center [407, 199] width 493 height 36
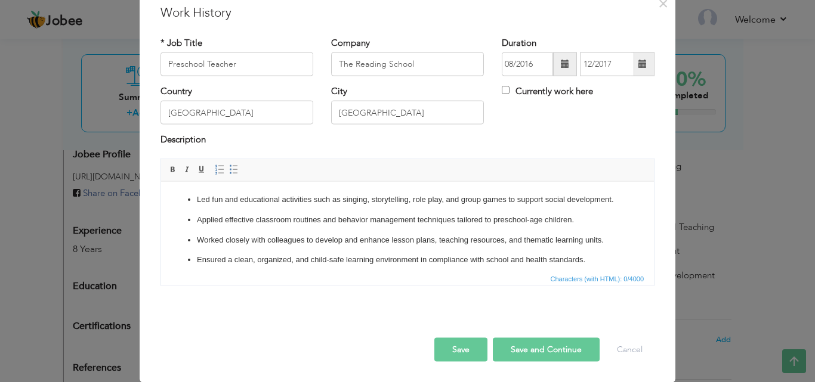
scroll to position [26, 0]
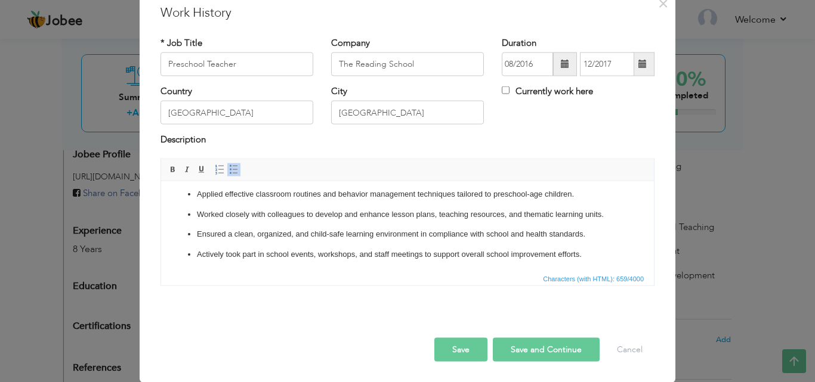
click at [528, 351] on button "Save and Continue" at bounding box center [546, 350] width 107 height 24
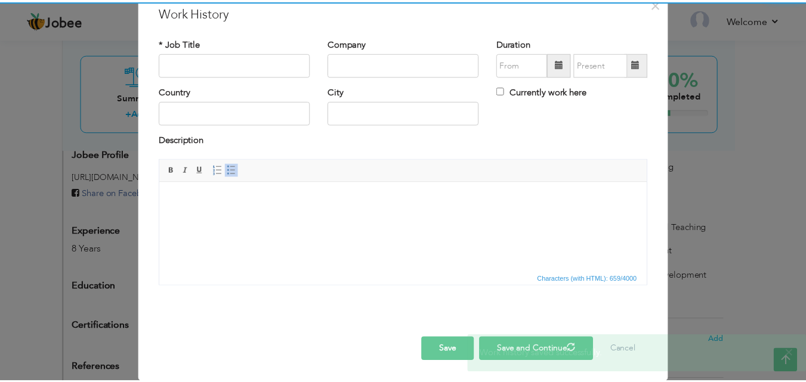
scroll to position [0, 0]
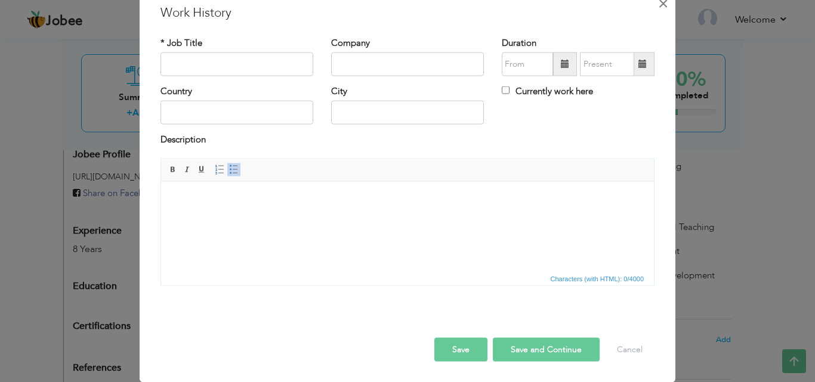
click at [658, 8] on span "×" at bounding box center [663, 2] width 10 height 21
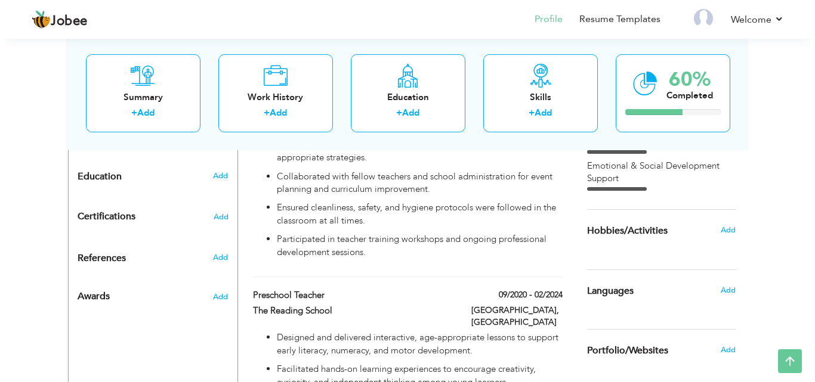
scroll to position [517, 0]
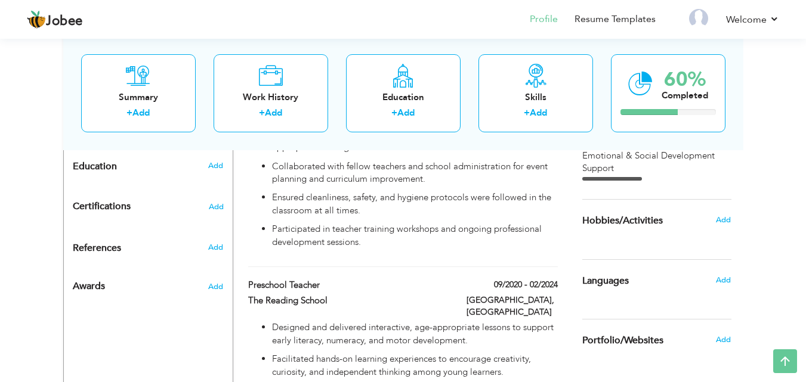
click at [466, 279] on div "09/2020 - 02/2024" at bounding box center [512, 286] width 109 height 15
type input "Preschool Teacher"
type input "The Reading School"
type input "09/2020"
type input "02/2024"
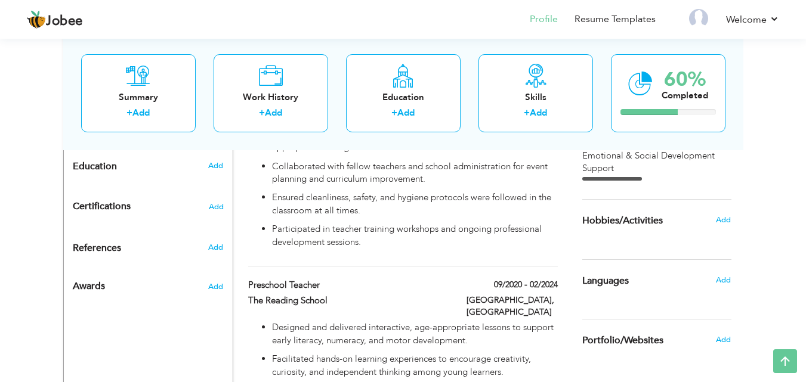
type input "[GEOGRAPHIC_DATA]"
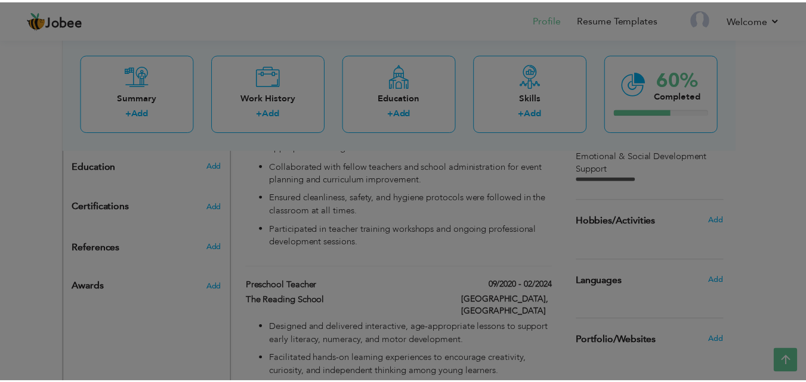
scroll to position [0, 0]
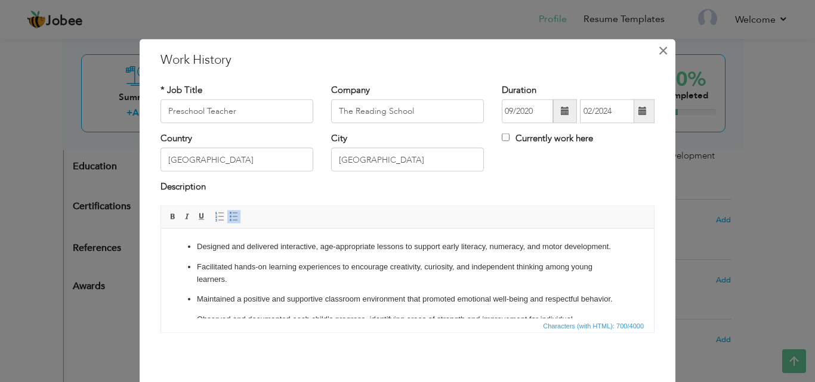
click at [658, 53] on span "×" at bounding box center [663, 49] width 10 height 21
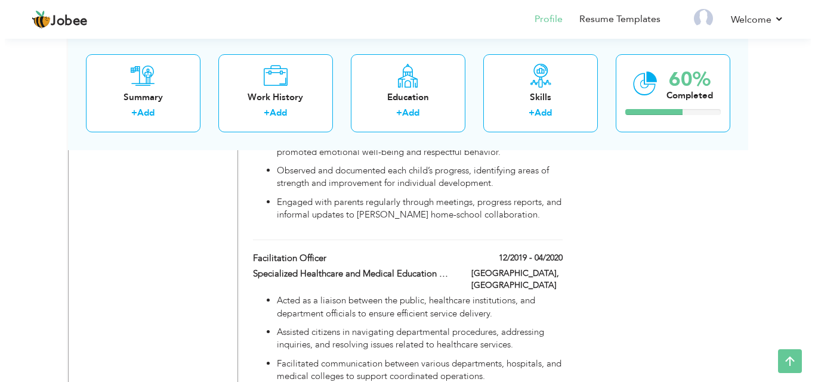
scroll to position [768, 0]
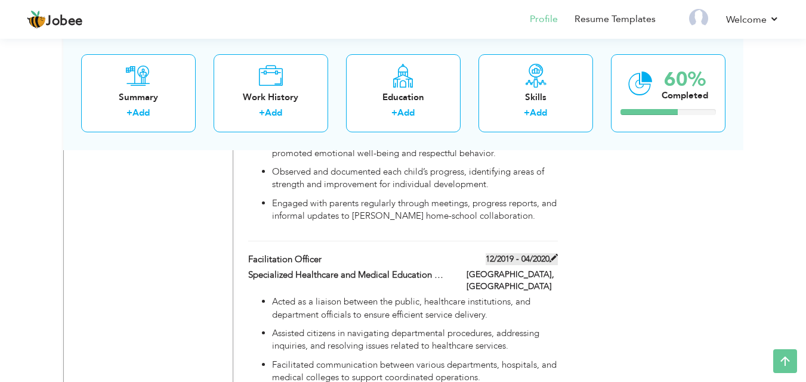
click at [553, 254] on span at bounding box center [553, 258] width 8 height 8
type input "Facilitation Officer"
type input "Specialized Healthcare and Medical Education Department, Govt. of [GEOGRAPHIC_D…"
type input "12/2019"
type input "04/2020"
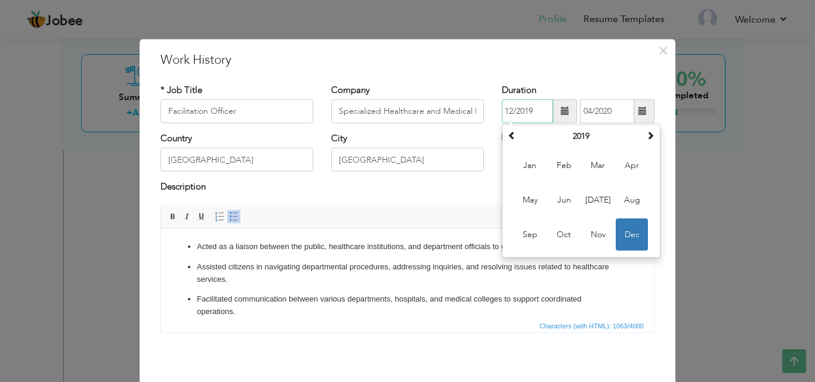
click at [528, 112] on input "12/2019" at bounding box center [527, 112] width 51 height 24
click at [511, 133] on span at bounding box center [512, 135] width 8 height 8
click at [529, 166] on span "Jan" at bounding box center [530, 166] width 32 height 32
type input "01/2018"
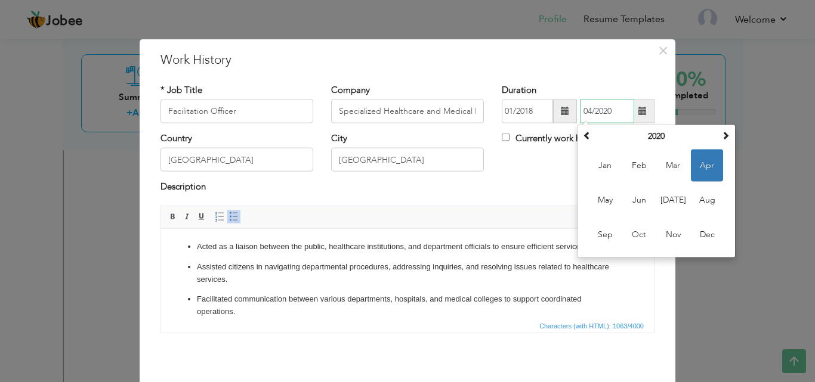
click at [607, 113] on input "04/2020" at bounding box center [607, 112] width 54 height 24
click at [582, 129] on th at bounding box center [587, 137] width 14 height 18
click at [601, 193] on span "May" at bounding box center [605, 200] width 32 height 32
drag, startPoint x: 596, startPoint y: 115, endPoint x: 688, endPoint y: 171, distance: 107.9
click at [654, 123] on div "01/2018 05/2019 May 2019 Su Mo Tu We Th Fr Sa 28 29 30 1 2 3 4 5 6 7 8 9 10 11 …" at bounding box center [578, 112] width 153 height 24
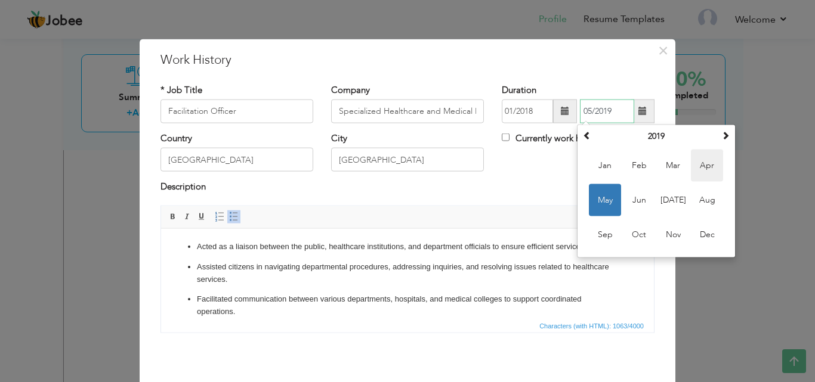
click at [705, 169] on span "Apr" at bounding box center [707, 166] width 32 height 32
type input "04/2019"
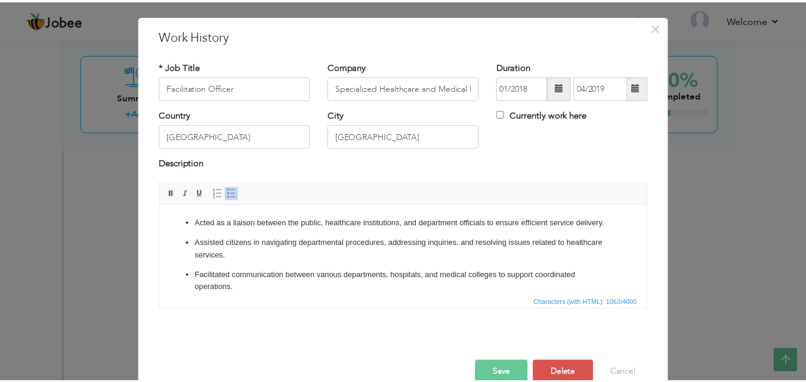
scroll to position [45, 0]
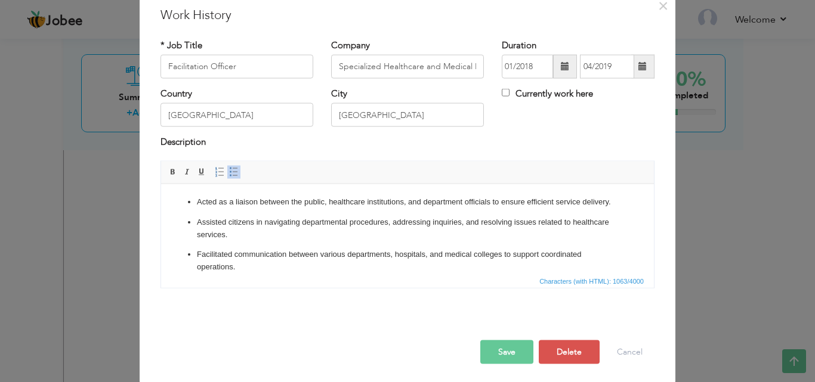
click at [509, 356] on button "Save" at bounding box center [506, 352] width 53 height 24
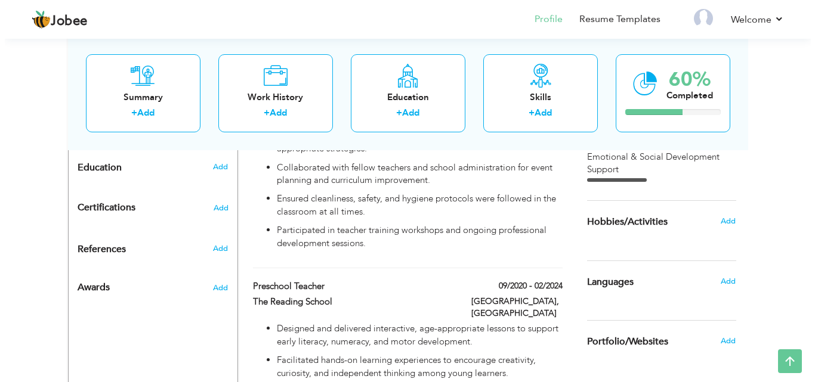
scroll to position [517, 0]
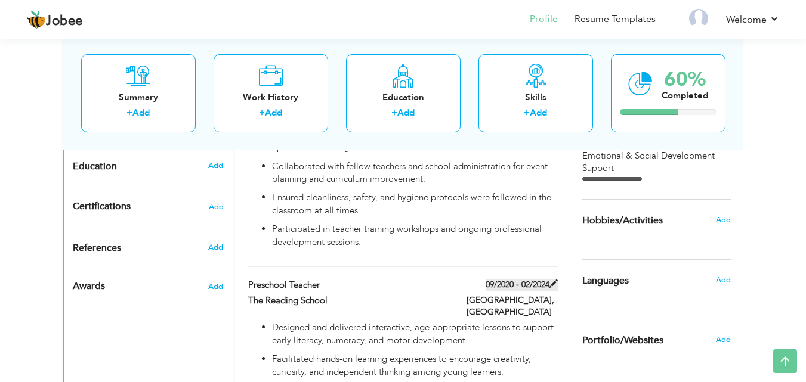
click at [553, 280] on span at bounding box center [553, 284] width 8 height 8
type input "Preschool Teacher"
type input "The Reading School"
type input "09/2020"
type input "02/2024"
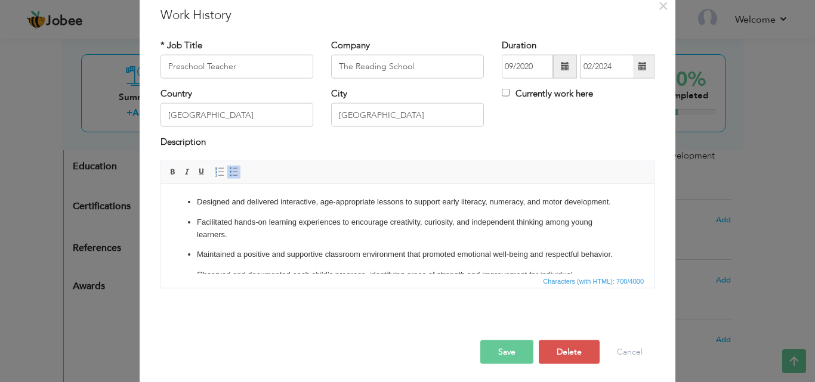
scroll to position [0, 0]
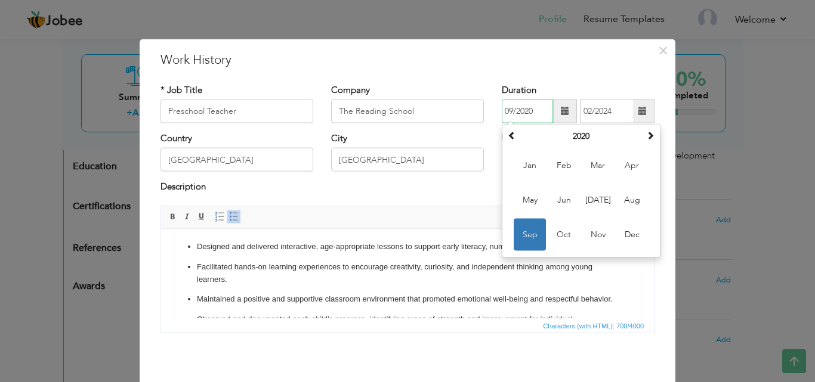
click at [524, 110] on input "09/2020" at bounding box center [527, 112] width 51 height 24
click at [510, 132] on span at bounding box center [512, 135] width 8 height 8
click at [522, 232] on span "Sep" at bounding box center [530, 235] width 32 height 32
type input "09/2019"
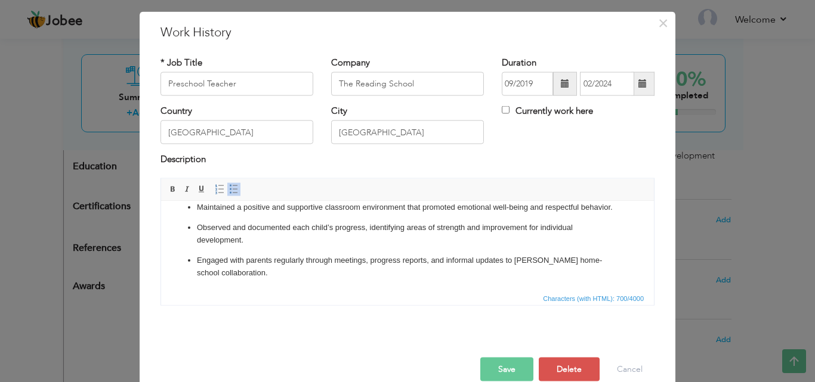
scroll to position [47, 0]
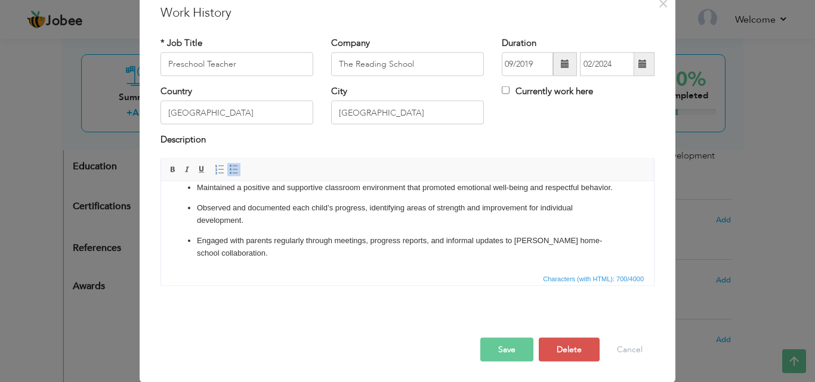
click at [509, 359] on button "Save" at bounding box center [506, 350] width 53 height 24
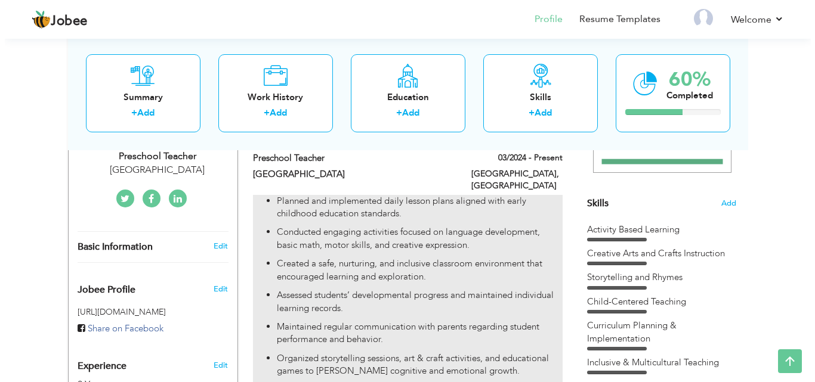
scroll to position [201, 0]
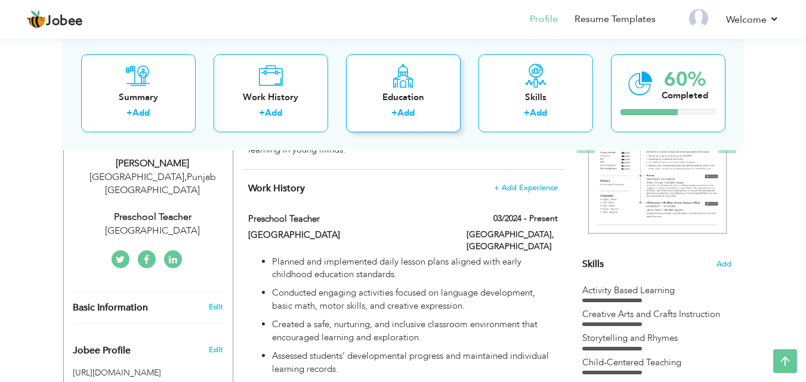
click at [406, 82] on icon at bounding box center [402, 75] width 23 height 24
radio input "true"
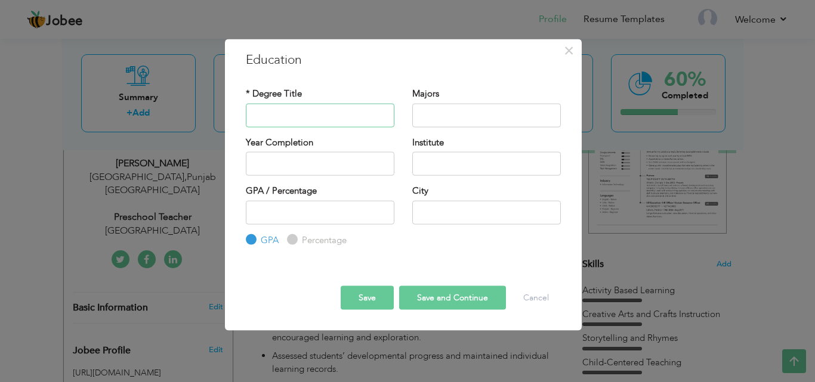
click at [337, 118] on input "text" at bounding box center [320, 115] width 149 height 24
type input "MSc Economics"
click at [437, 119] on input "text" at bounding box center [486, 115] width 149 height 24
type input "Economics"
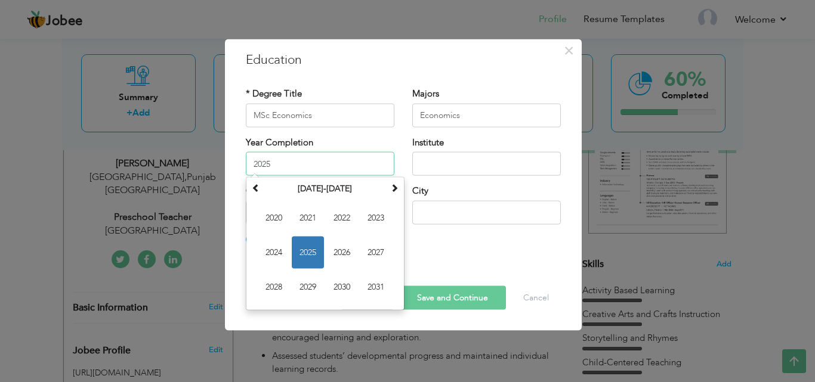
click at [355, 160] on input "2025" at bounding box center [320, 164] width 149 height 24
click at [257, 189] on span at bounding box center [256, 188] width 8 height 8
click at [394, 193] on th at bounding box center [394, 189] width 14 height 18
click at [372, 242] on span "2017" at bounding box center [376, 253] width 32 height 32
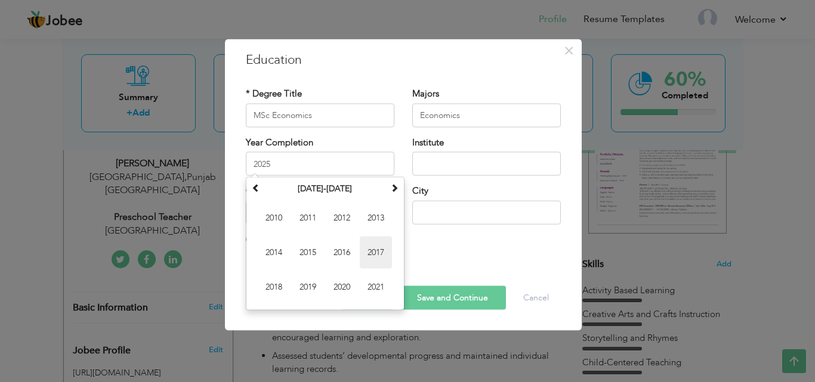
type input "2017"
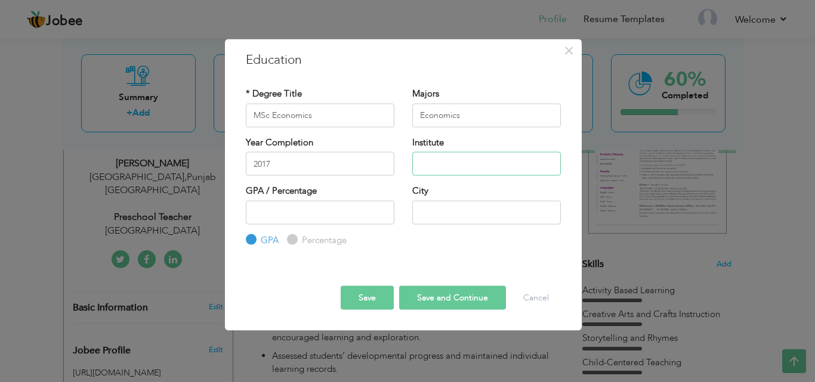
click at [461, 162] on input "text" at bounding box center [486, 164] width 149 height 24
type input "[GEOGRAPHIC_DATA], [GEOGRAPHIC_DATA]"
click at [320, 209] on input "number" at bounding box center [320, 212] width 149 height 24
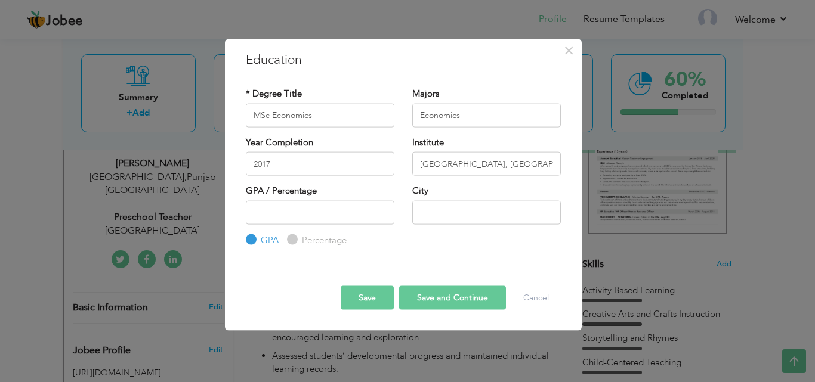
click at [320, 240] on label "Percentage" at bounding box center [323, 240] width 48 height 13
click at [295, 240] on input "Percentage" at bounding box center [291, 240] width 8 height 8
radio input "true"
click at [314, 214] on input "number" at bounding box center [320, 212] width 149 height 24
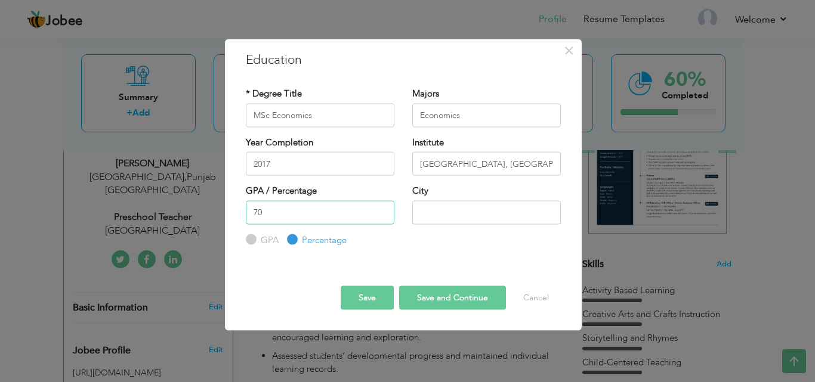
type input "70"
click at [444, 207] on input "text" at bounding box center [486, 212] width 149 height 24
type input "[GEOGRAPHIC_DATA]"
click at [431, 293] on button "Save and Continue" at bounding box center [452, 298] width 107 height 24
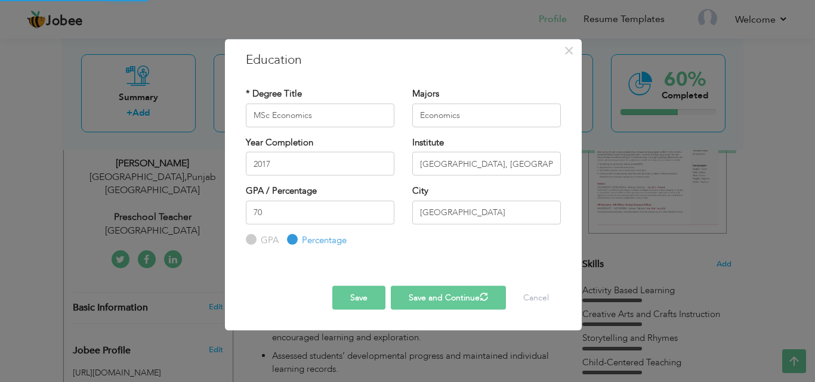
radio input "true"
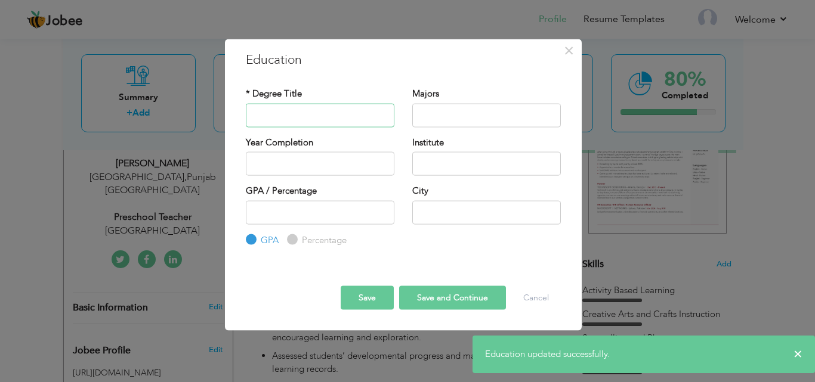
click at [313, 110] on input "text" at bounding box center [320, 115] width 149 height 24
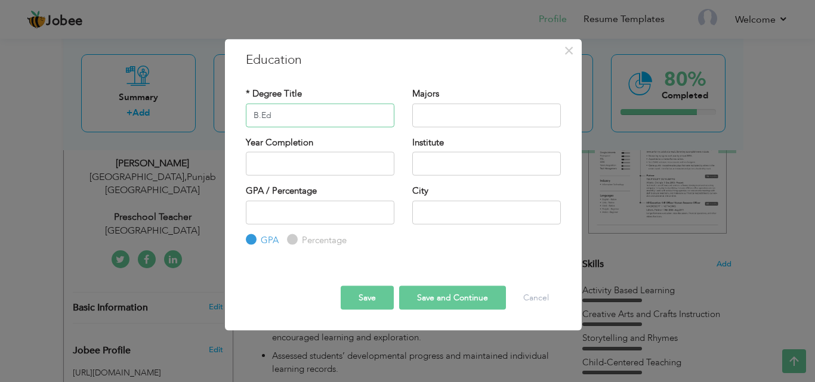
type input "B.Ed"
type input "Education"
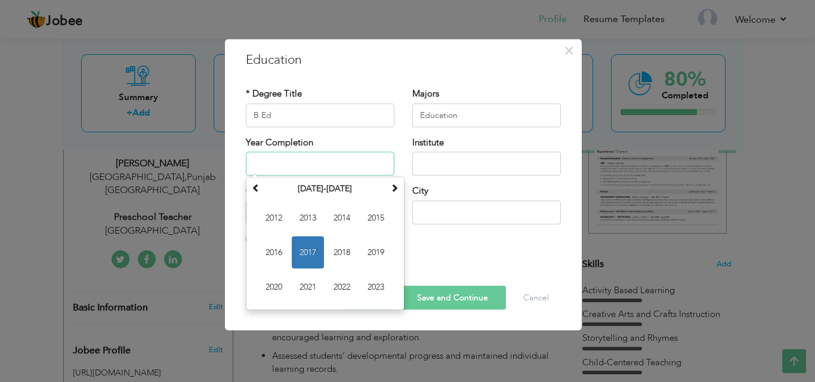
click at [315, 169] on input "text" at bounding box center [320, 164] width 149 height 24
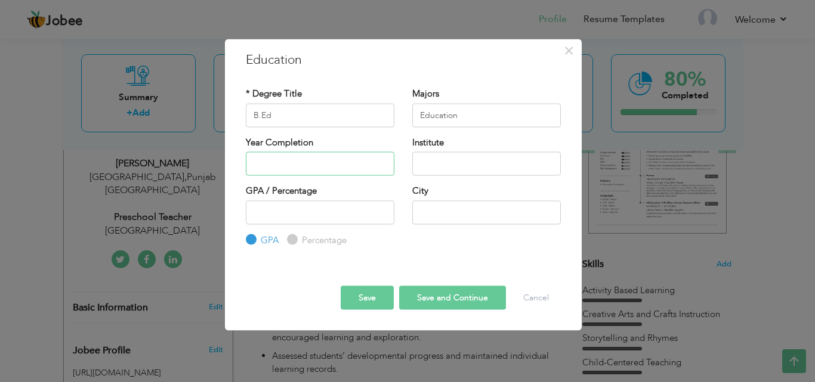
click at [335, 161] on input "text" at bounding box center [320, 164] width 149 height 24
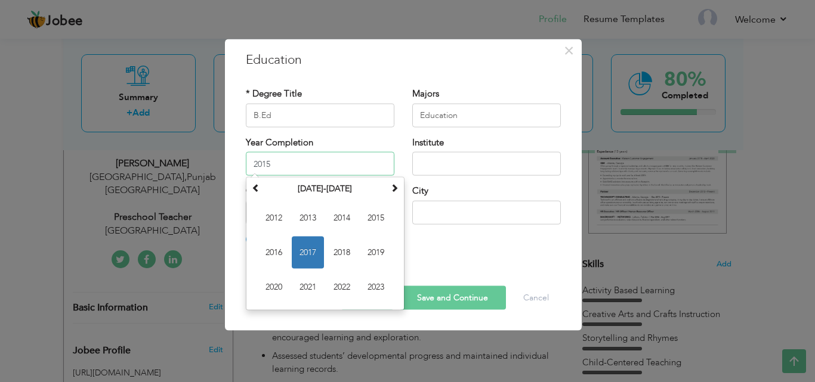
type input "2015"
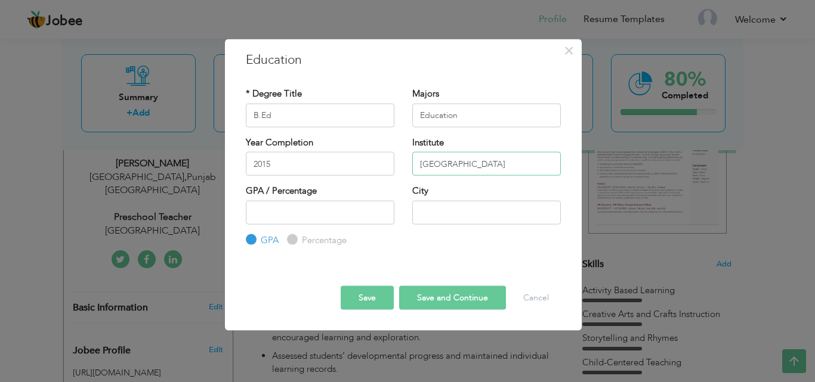
type input "University Of Sargodha"
click at [313, 214] on input "number" at bounding box center [320, 212] width 149 height 24
click at [299, 237] on label "Percentage" at bounding box center [323, 240] width 48 height 13
click at [295, 237] on input "Percentage" at bounding box center [291, 240] width 8 height 8
radio input "true"
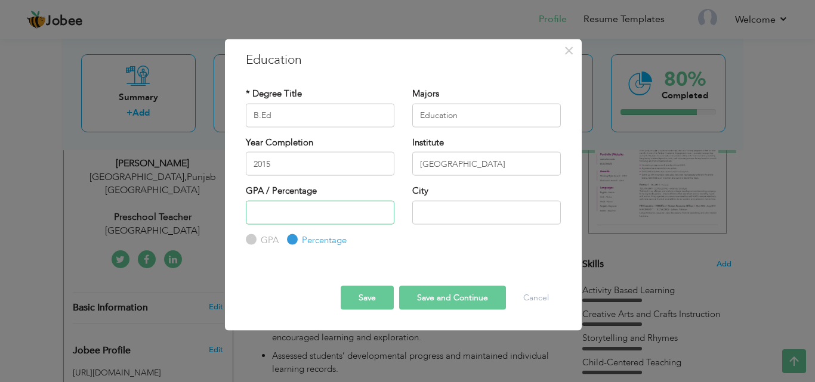
click at [319, 208] on input "number" at bounding box center [320, 212] width 149 height 24
type input "80"
click at [450, 215] on input "text" at bounding box center [486, 212] width 149 height 24
type input "Lahroe"
click at [521, 165] on input "University Of Sargodha" at bounding box center [486, 164] width 149 height 24
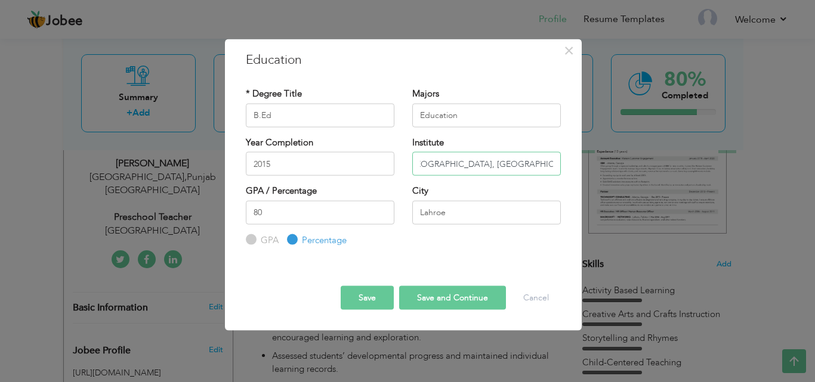
scroll to position [0, 9]
type input "[GEOGRAPHIC_DATA], [GEOGRAPHIC_DATA]"
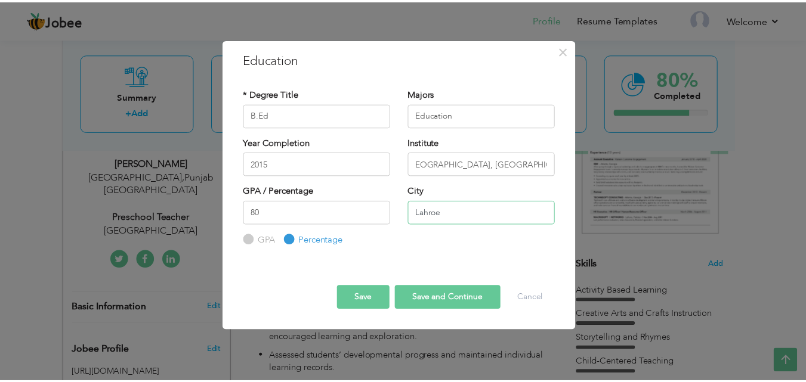
scroll to position [0, 0]
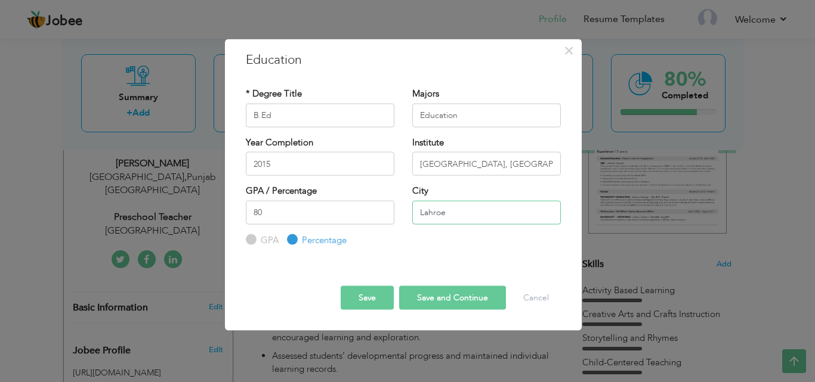
click at [456, 211] on input "Lahroe" at bounding box center [486, 212] width 149 height 24
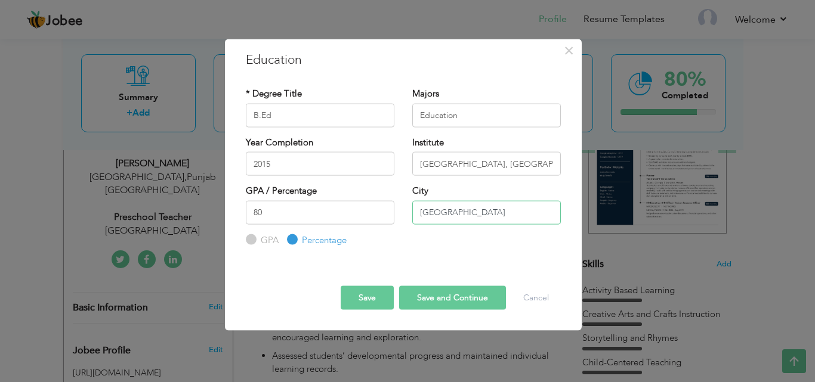
type input "[GEOGRAPHIC_DATA]"
click at [437, 289] on button "Save and Continue" at bounding box center [452, 298] width 107 height 24
radio input "true"
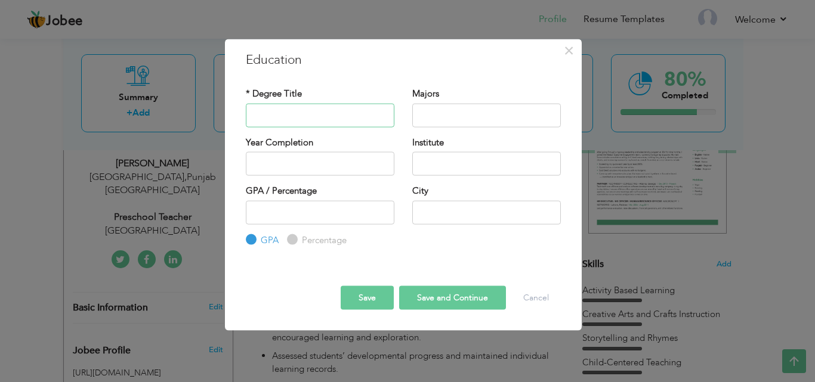
click at [313, 118] on input "text" at bounding box center [320, 115] width 149 height 24
type input "[DOMAIN_NAME]"
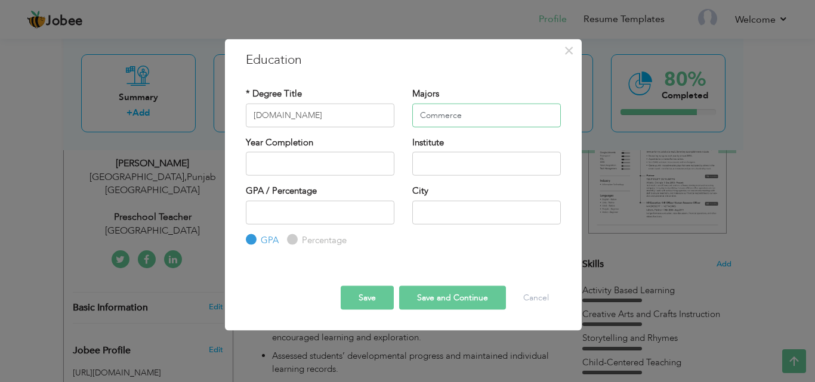
type input "Commerce"
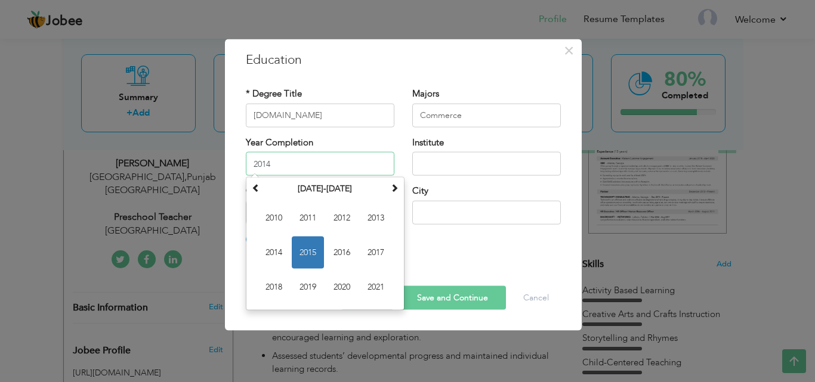
type input "2014"
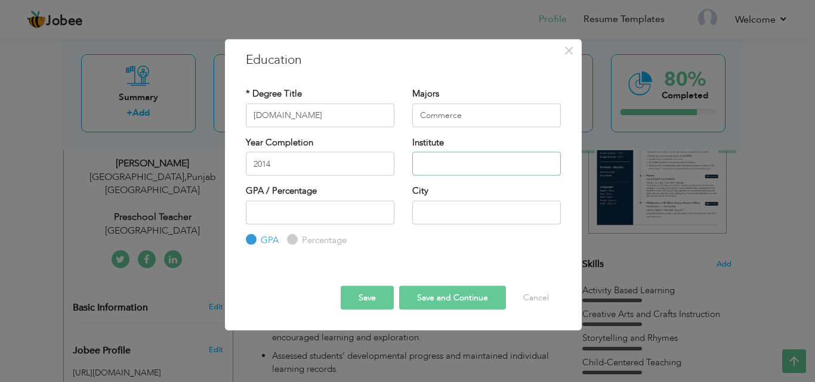
click at [452, 163] on input "text" at bounding box center [486, 164] width 149 height 24
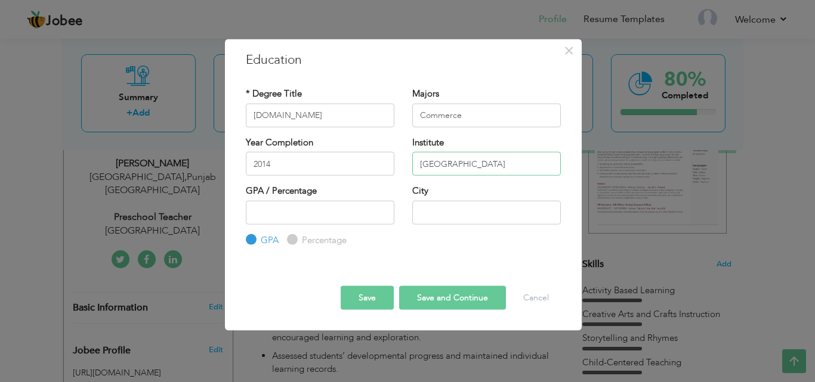
type input "[GEOGRAPHIC_DATA]"
click at [334, 217] on input "number" at bounding box center [320, 212] width 149 height 24
click at [299, 237] on label "Percentage" at bounding box center [323, 240] width 48 height 13
click at [295, 237] on input "Percentage" at bounding box center [291, 240] width 8 height 8
radio input "true"
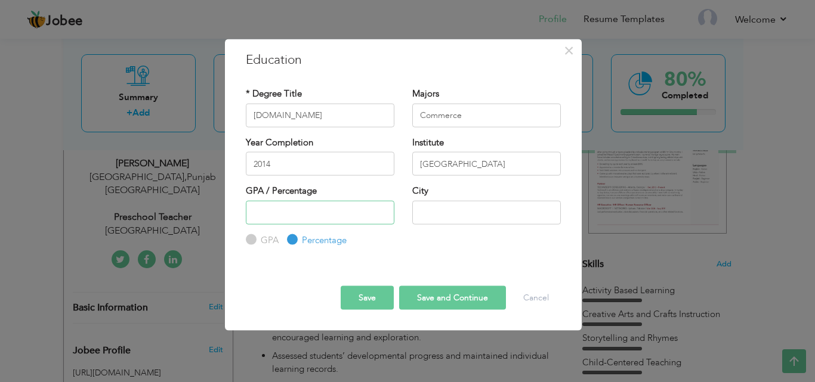
click at [320, 215] on input "number" at bounding box center [320, 212] width 149 height 24
type input "70"
click at [471, 209] on input "text" at bounding box center [486, 212] width 149 height 24
type input "[GEOGRAPHIC_DATA]"
click at [440, 301] on button "Save and Continue" at bounding box center [452, 298] width 107 height 24
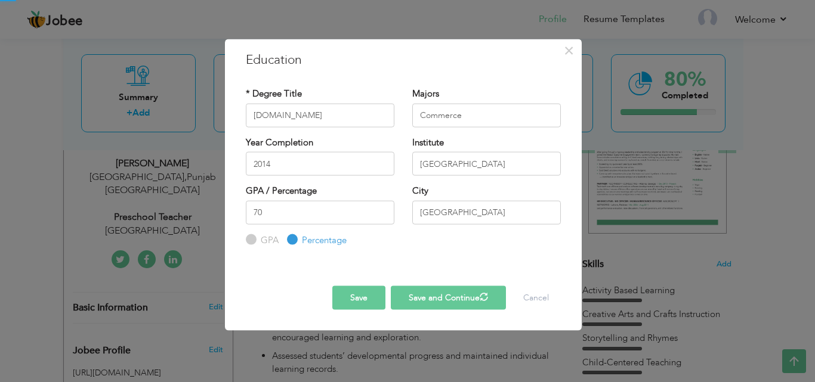
radio input "true"
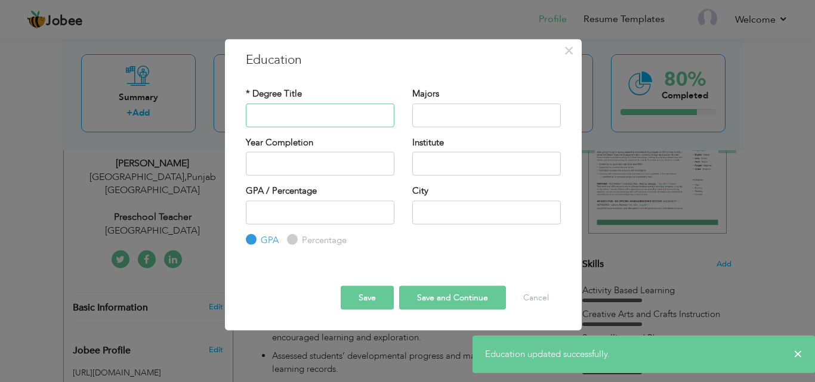
click at [319, 110] on input "text" at bounding box center [320, 115] width 149 height 24
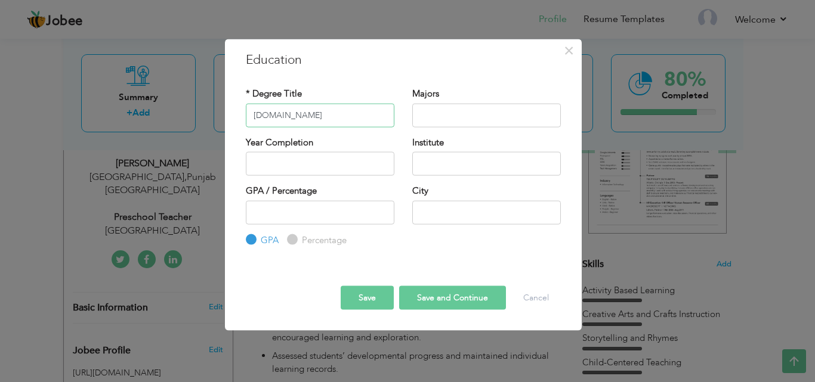
type input "[DOMAIN_NAME]"
type input "Commerce"
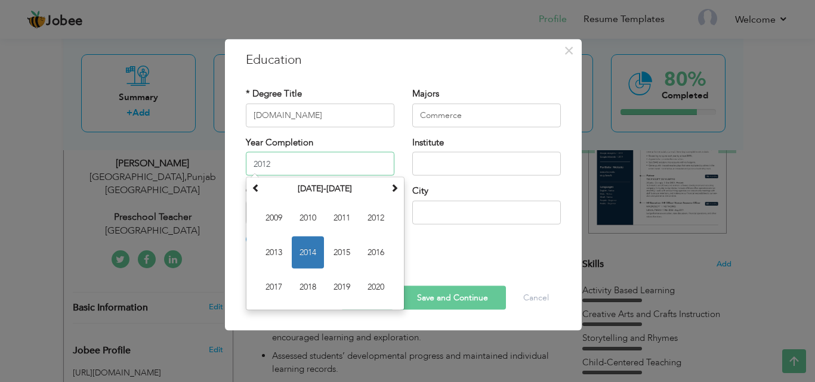
type input "2012"
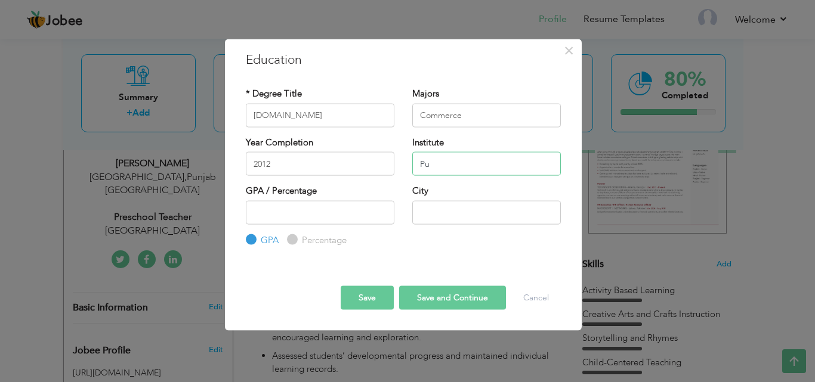
type input "P"
type input "Peak Solution College"
click at [300, 242] on label "Percentage" at bounding box center [323, 240] width 48 height 13
click at [295, 242] on input "Percentage" at bounding box center [291, 240] width 8 height 8
radio input "true"
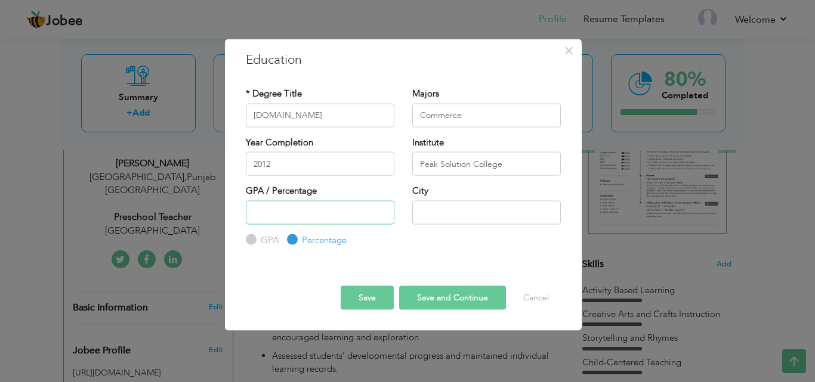
click at [314, 209] on input "number" at bounding box center [320, 212] width 149 height 24
type input "60"
click at [469, 215] on input "text" at bounding box center [486, 212] width 149 height 24
type input "[GEOGRAPHIC_DATA]"
click at [454, 296] on button "Save and Continue" at bounding box center [452, 298] width 107 height 24
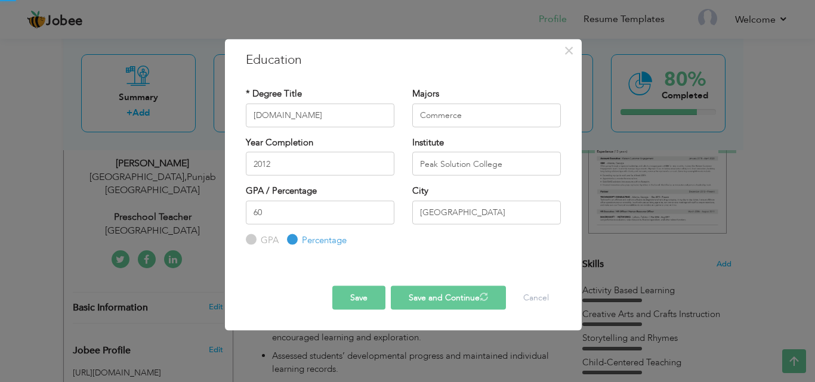
radio input "true"
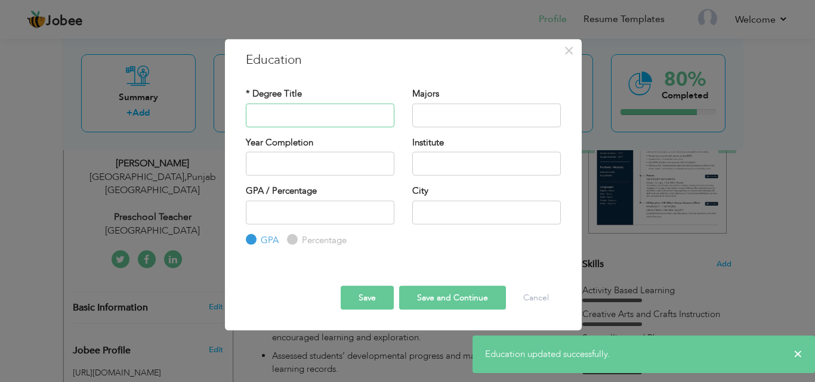
click at [308, 111] on input "text" at bounding box center [320, 115] width 149 height 24
type input "Matric"
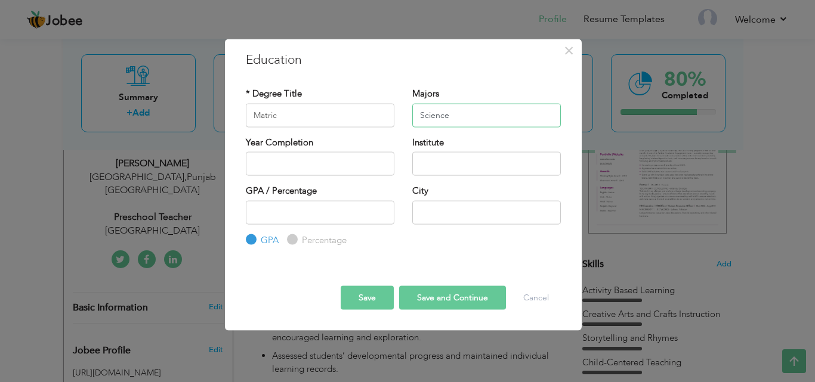
type input "Science"
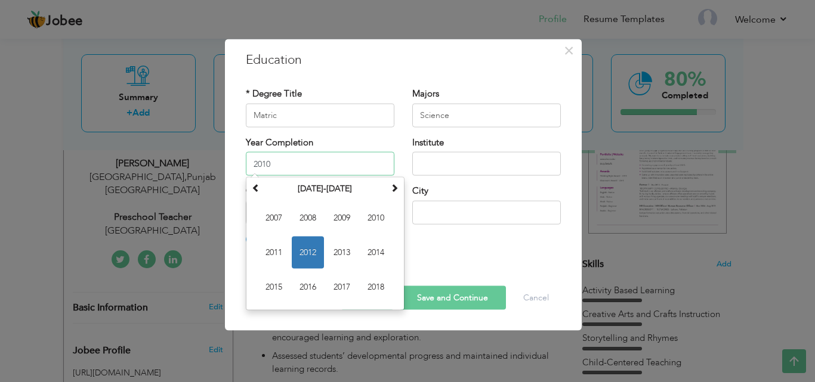
type input "2010"
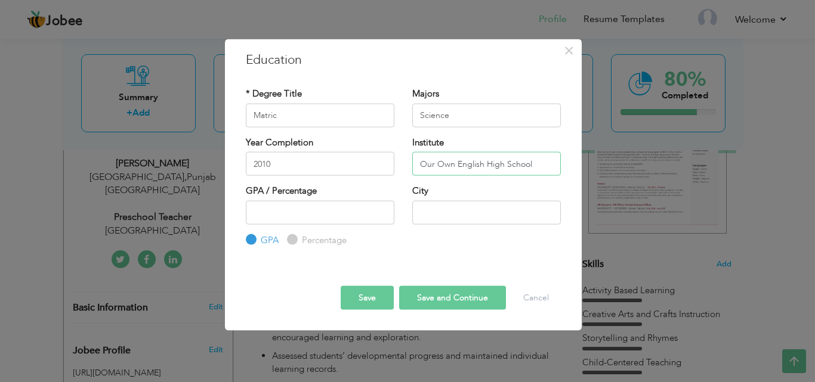
type input "Our Own English High School"
click at [299, 234] on label "Percentage" at bounding box center [323, 240] width 48 height 13
click at [293, 236] on input "Percentage" at bounding box center [291, 240] width 8 height 8
radio input "true"
click at [301, 208] on input "number" at bounding box center [320, 212] width 149 height 24
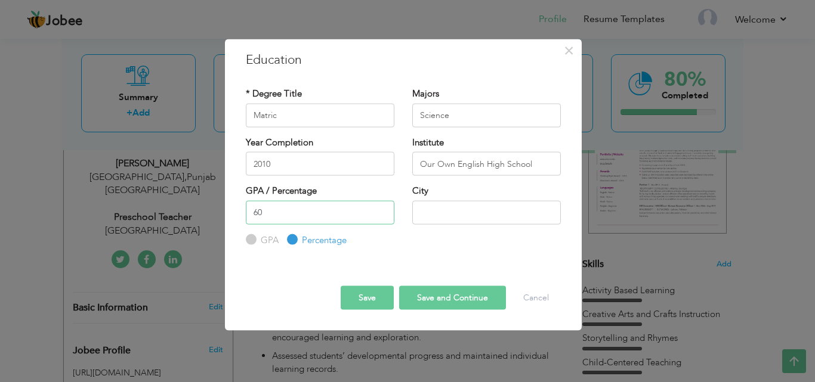
type input "60"
type input "[GEOGRAPHIC_DATA]"
click at [441, 293] on button "Save and Continue" at bounding box center [452, 298] width 107 height 24
radio input "true"
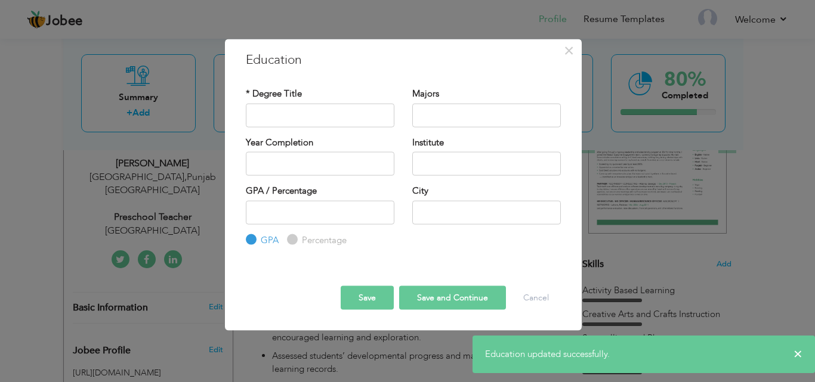
click at [364, 301] on button "Save" at bounding box center [367, 298] width 53 height 24
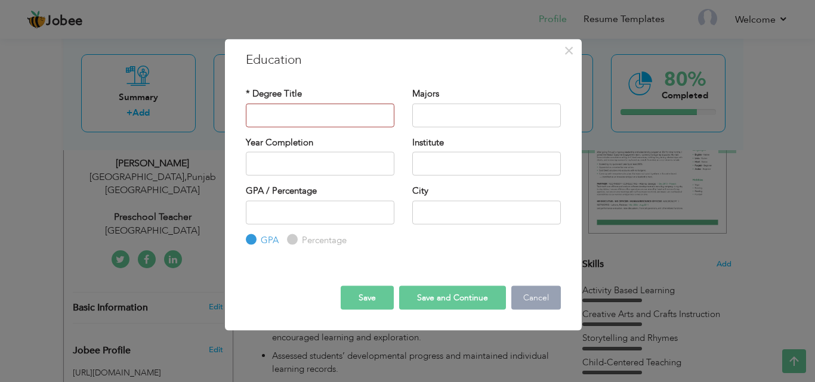
click at [540, 305] on button "Cancel" at bounding box center [536, 298] width 50 height 24
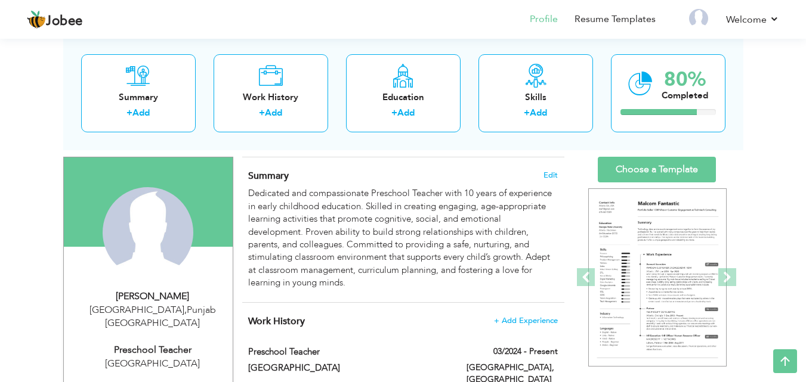
scroll to position [67, 0]
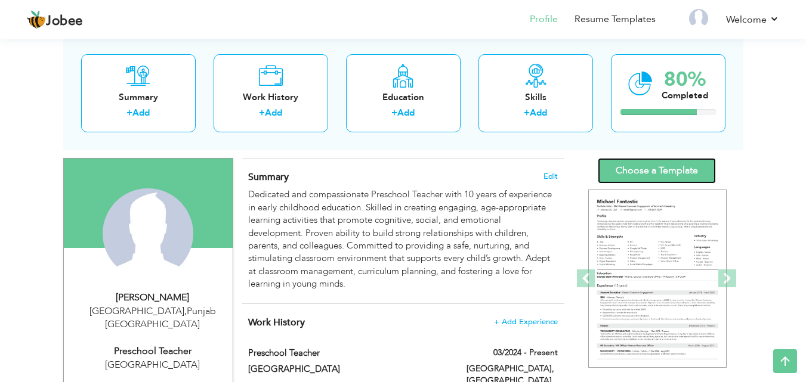
click at [671, 168] on link "Choose a Template" at bounding box center [657, 171] width 118 height 26
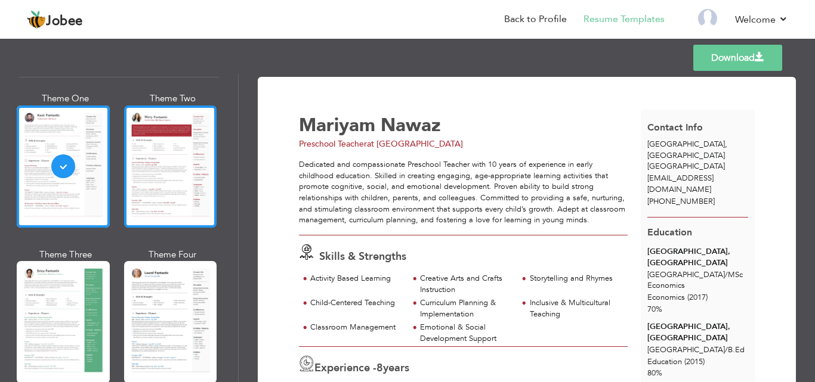
scroll to position [52, 0]
click at [160, 180] on div at bounding box center [170, 167] width 93 height 122
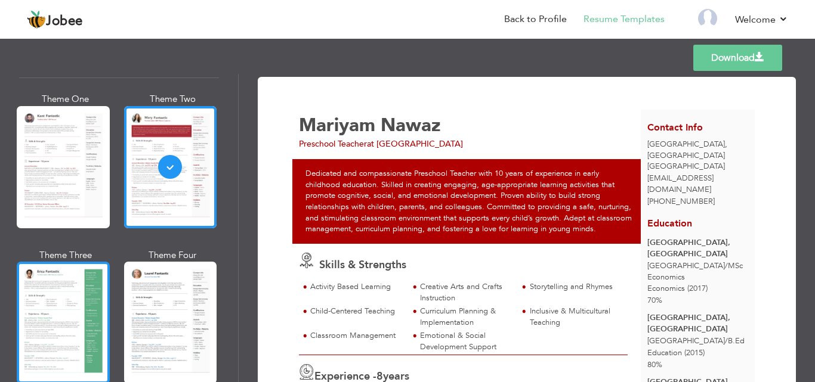
click at [77, 295] on div at bounding box center [63, 323] width 93 height 122
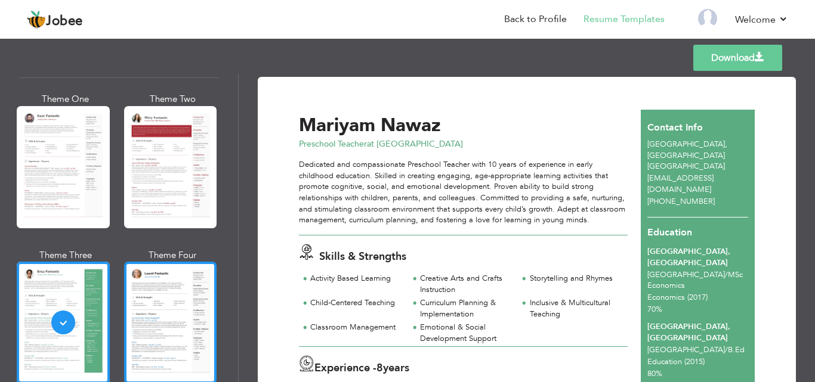
click at [181, 298] on div at bounding box center [170, 323] width 93 height 122
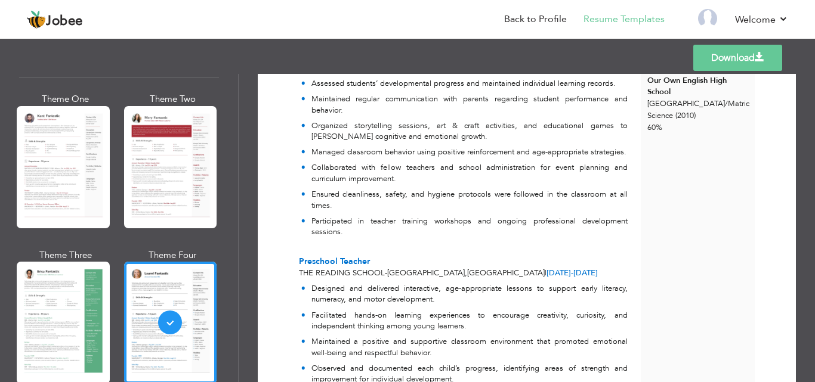
scroll to position [407, 0]
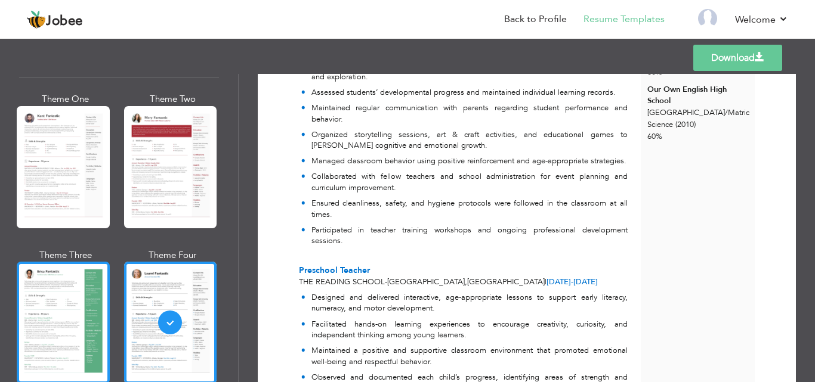
click at [75, 274] on div at bounding box center [63, 323] width 93 height 122
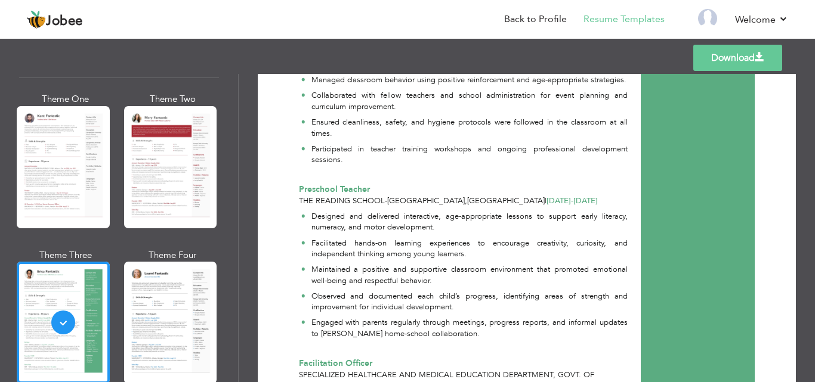
scroll to position [492, 0]
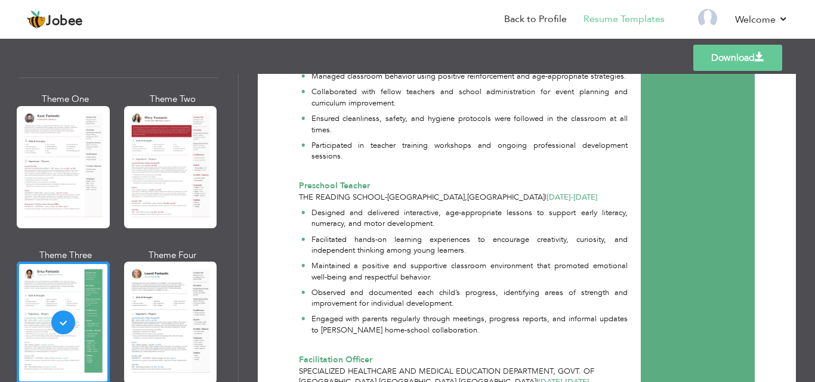
click at [732, 61] on link "Download" at bounding box center [737, 58] width 89 height 26
